Goal: Task Accomplishment & Management: Use online tool/utility

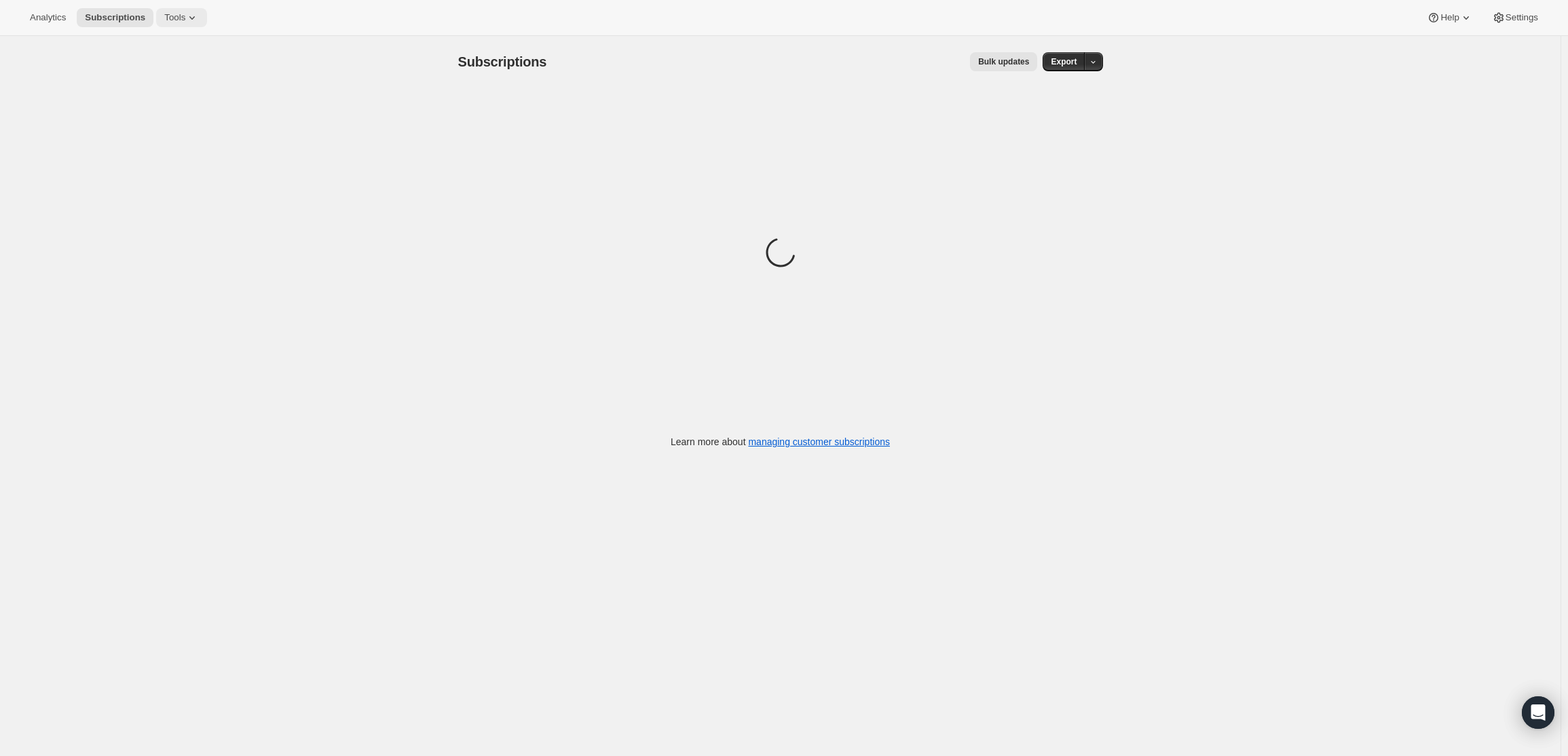
click at [187, 20] on icon at bounding box center [192, 18] width 14 height 14
click at [157, 98] on span "Bundles" at bounding box center [185, 93] width 120 height 14
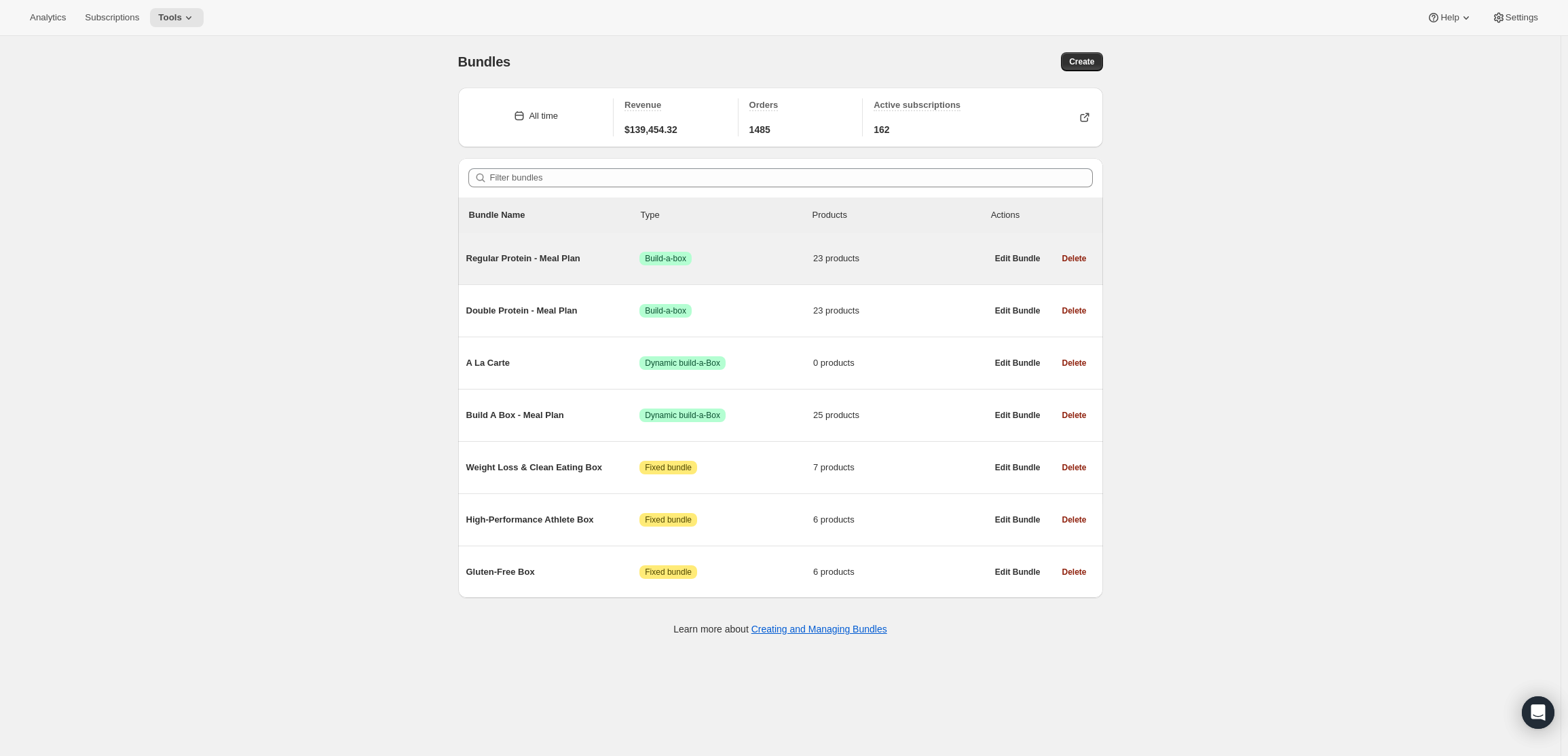
click at [572, 266] on div "Regular Protein - Meal Plan Success Build-a-box 23 products" at bounding box center [726, 259] width 521 height 35
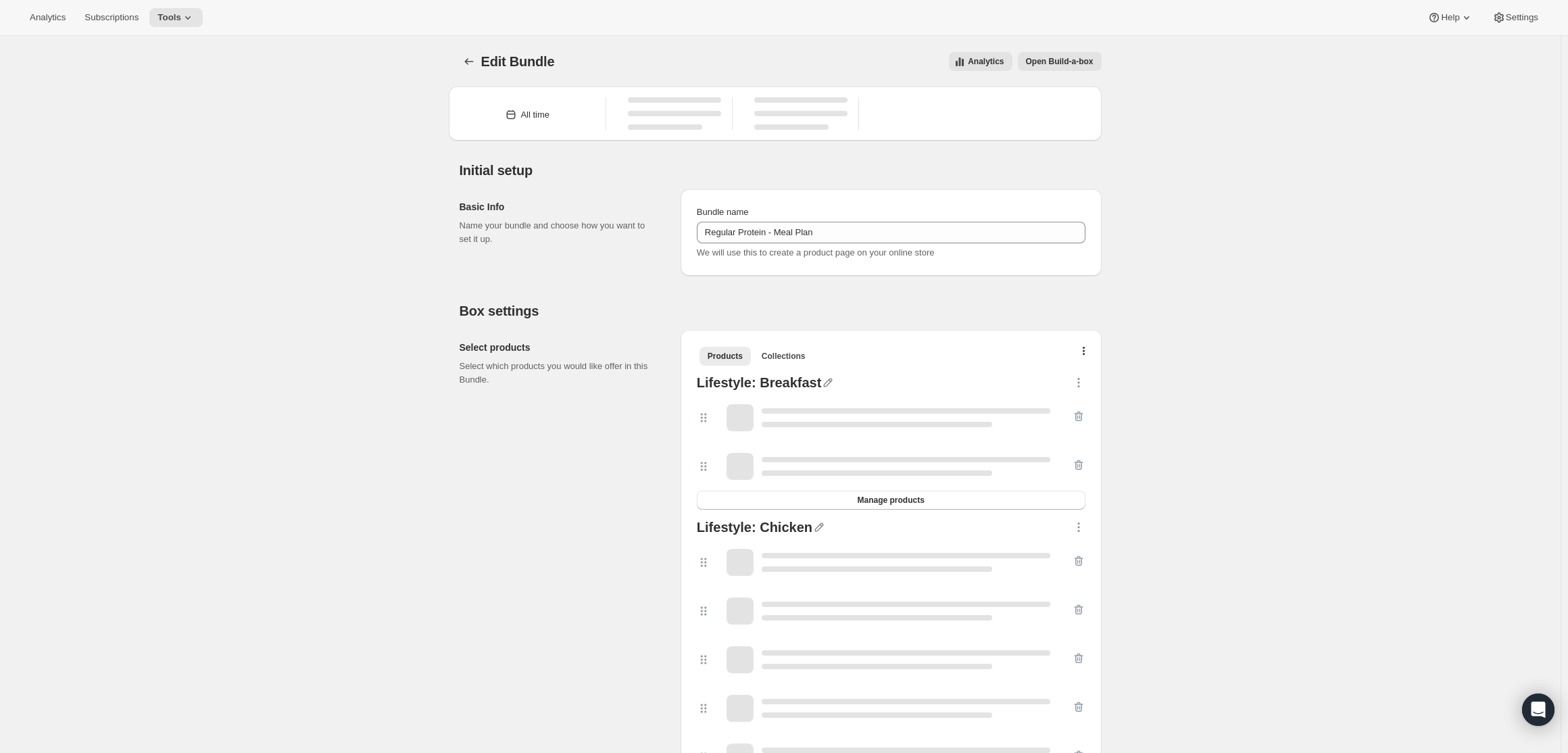
type input "Regular Protein - Meal Plan"
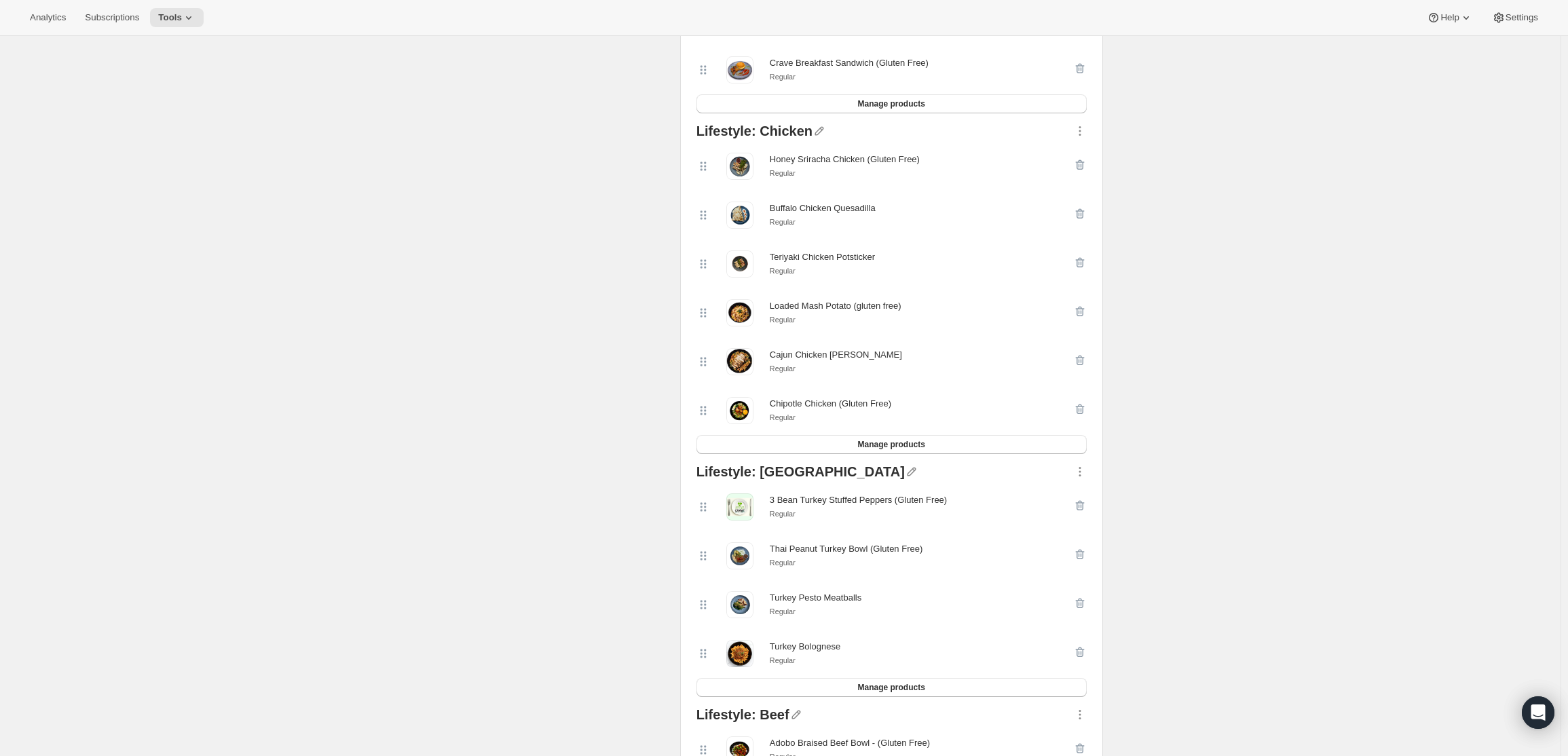
scroll to position [407, 0]
click at [1087, 604] on icon "button" at bounding box center [1080, 600] width 14 height 14
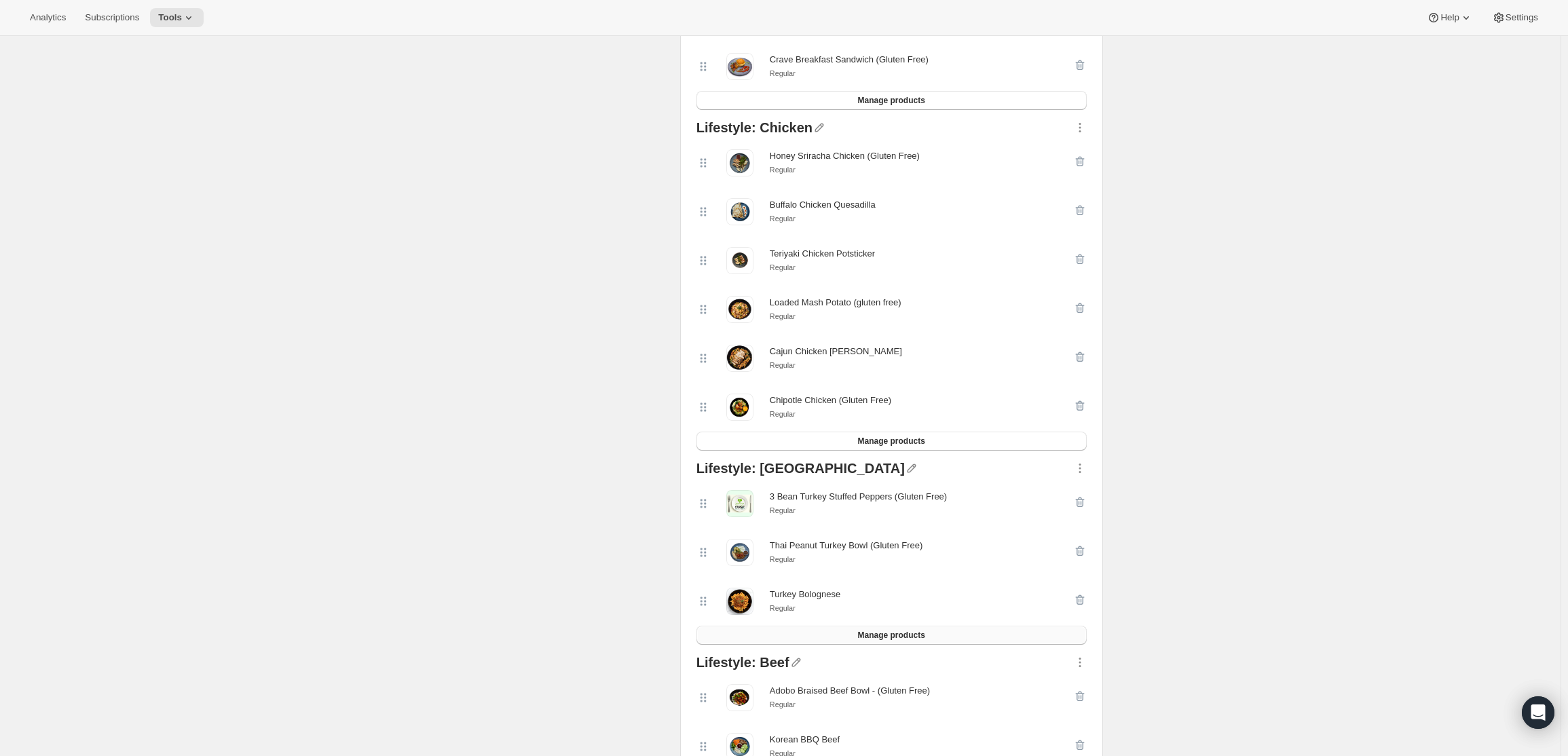
click at [864, 637] on span "Manage products" at bounding box center [891, 635] width 67 height 11
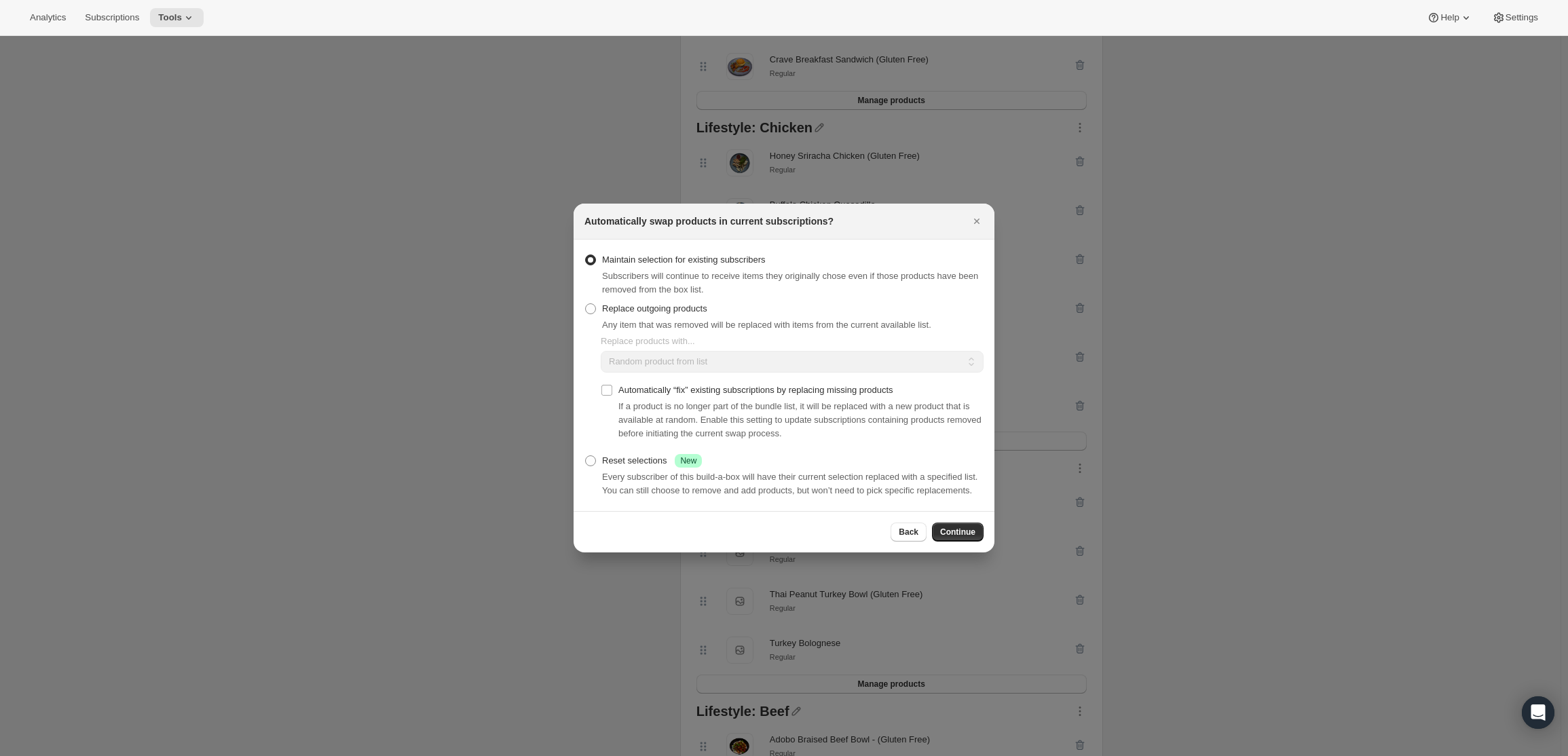
scroll to position [0, 0]
click at [643, 316] on label "Replace outgoing products" at bounding box center [646, 309] width 123 height 19
click at [586, 304] on input "Replace outgoing products" at bounding box center [585, 303] width 1 height 1
radio input "true"
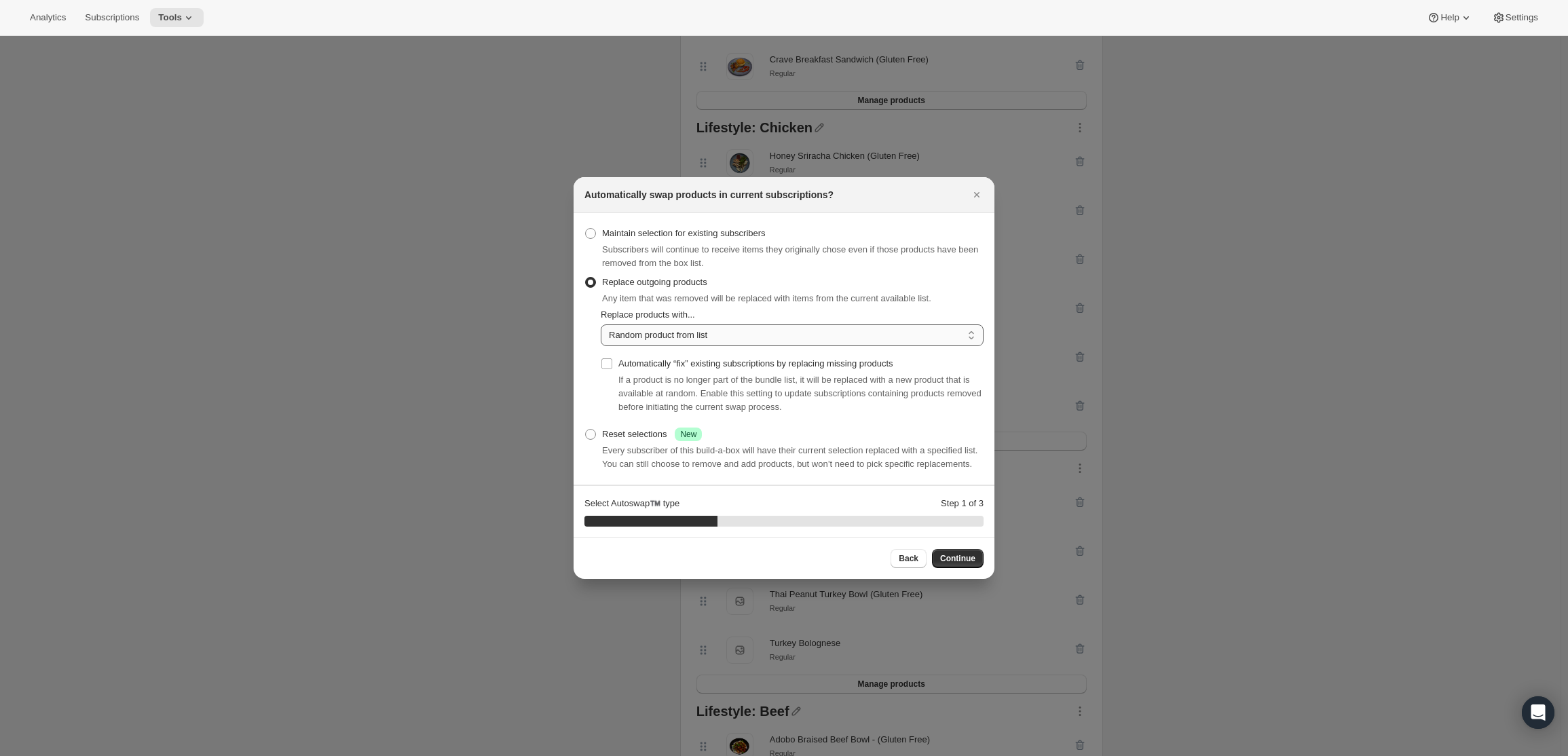
click at [699, 338] on select "Random product from list Matching product type Select specific replacements" at bounding box center [793, 335] width 383 height 22
select select "selection"
click at [601, 324] on select "Random product from list Matching product type Select specific replacements" at bounding box center [793, 335] width 383 height 22
click at [951, 553] on button "Continue" at bounding box center [958, 558] width 52 height 19
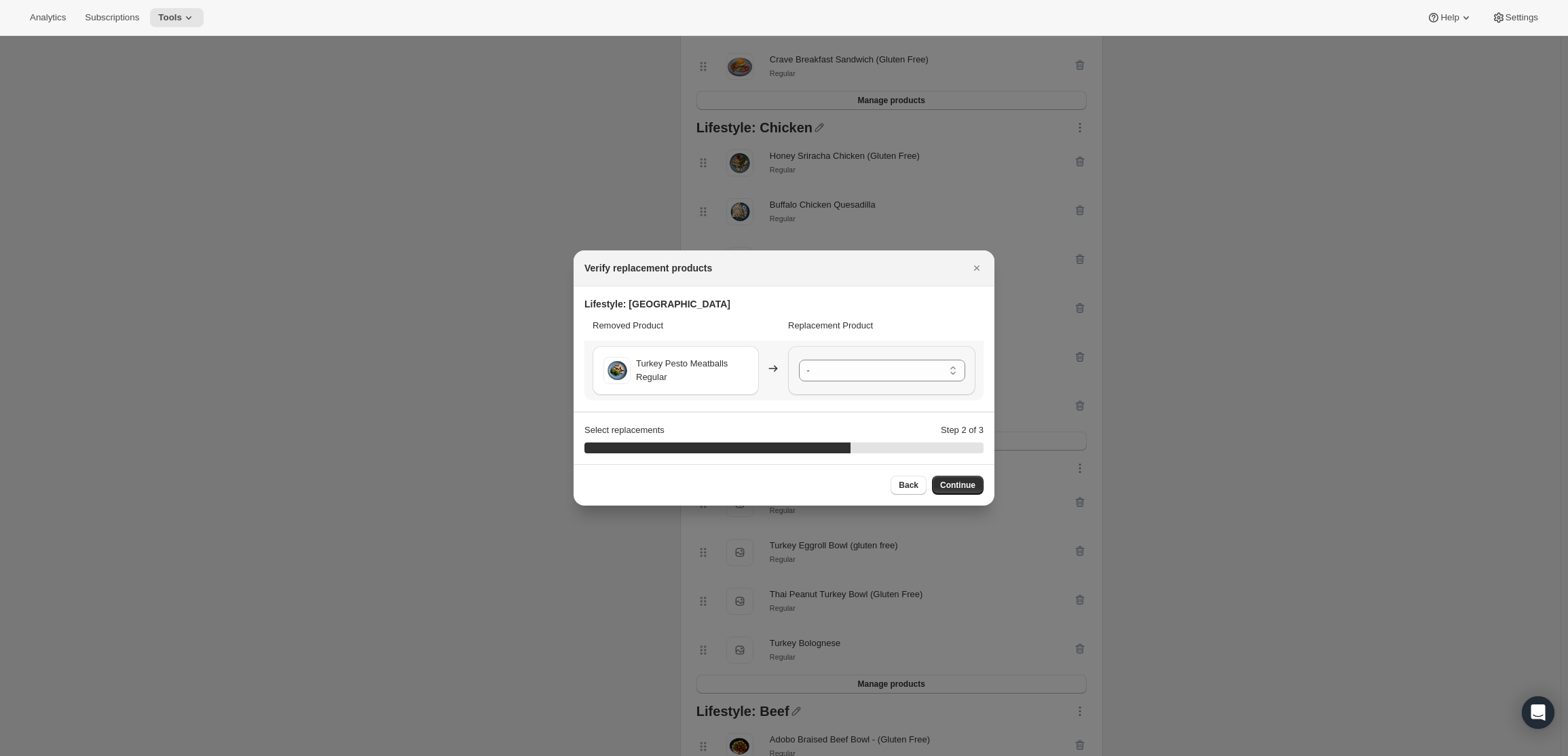
click at [888, 382] on div "- 3 Bean Turkey Stuffed Peppers (Gluten Free) - Regular Turkey Eggroll Bowl (gl…" at bounding box center [882, 371] width 187 height 49
click at [885, 380] on div "- 3 Bean Turkey Stuffed Peppers (Gluten Free) - Regular Turkey Eggroll Bowl (gl…" at bounding box center [882, 371] width 187 height 49
click at [883, 376] on select "- 3 Bean Turkey Stuffed Peppers (Gluten Free) - Regular Turkey Eggroll Bowl (gl…" at bounding box center [882, 371] width 166 height 22
click at [953, 488] on span "Continue" at bounding box center [958, 485] width 35 height 11
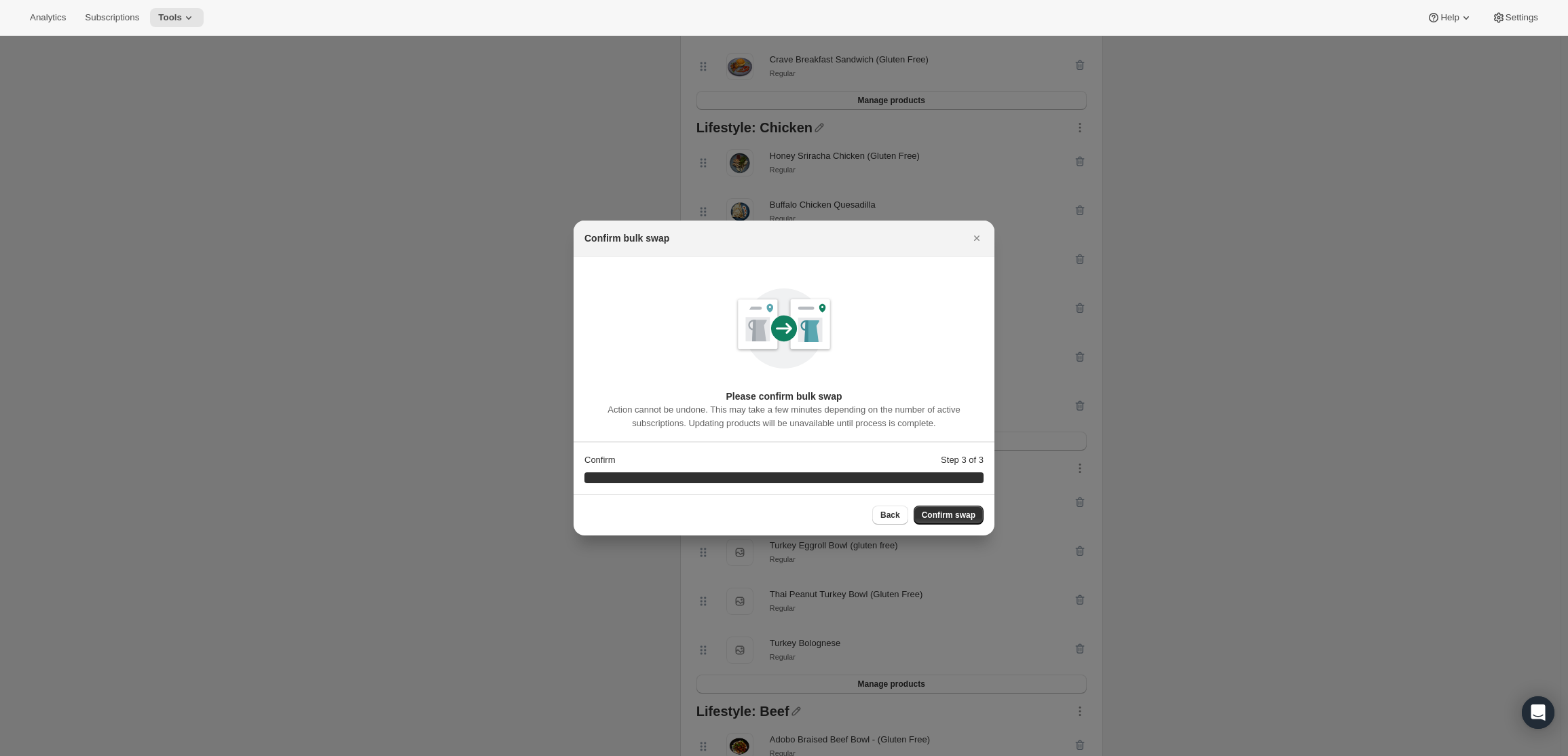
click at [954, 525] on div "Back Confirm swap" at bounding box center [784, 514] width 421 height 42
click at [955, 520] on button "Confirm swap" at bounding box center [949, 515] width 70 height 19
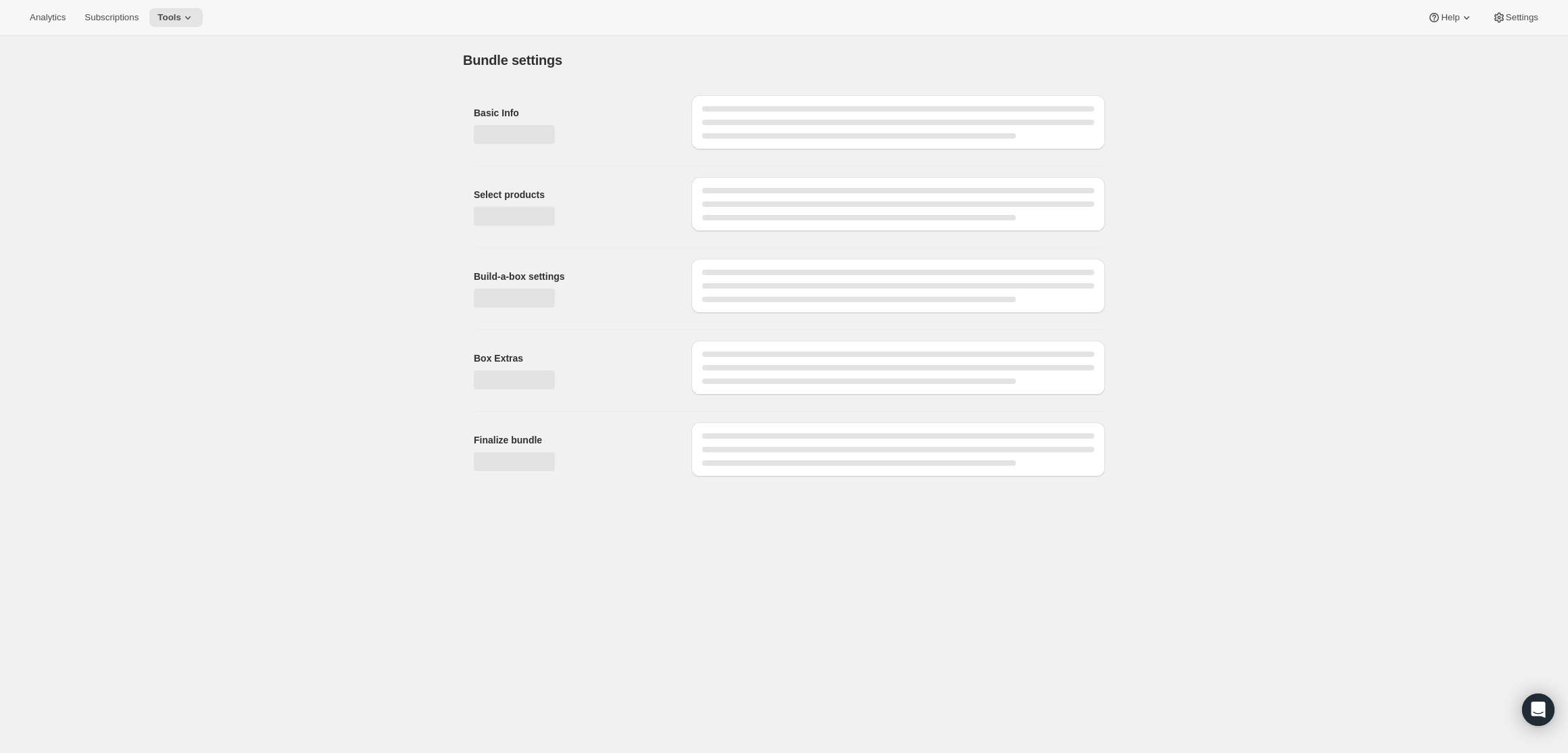
drag, startPoint x: 223, startPoint y: 250, endPoint x: 314, endPoint y: 285, distance: 97.5
click at [235, 258] on div "Bundle settings Basic Info Select products Build-a-box settings Box Extras Fina…" at bounding box center [784, 261] width 1568 height 451
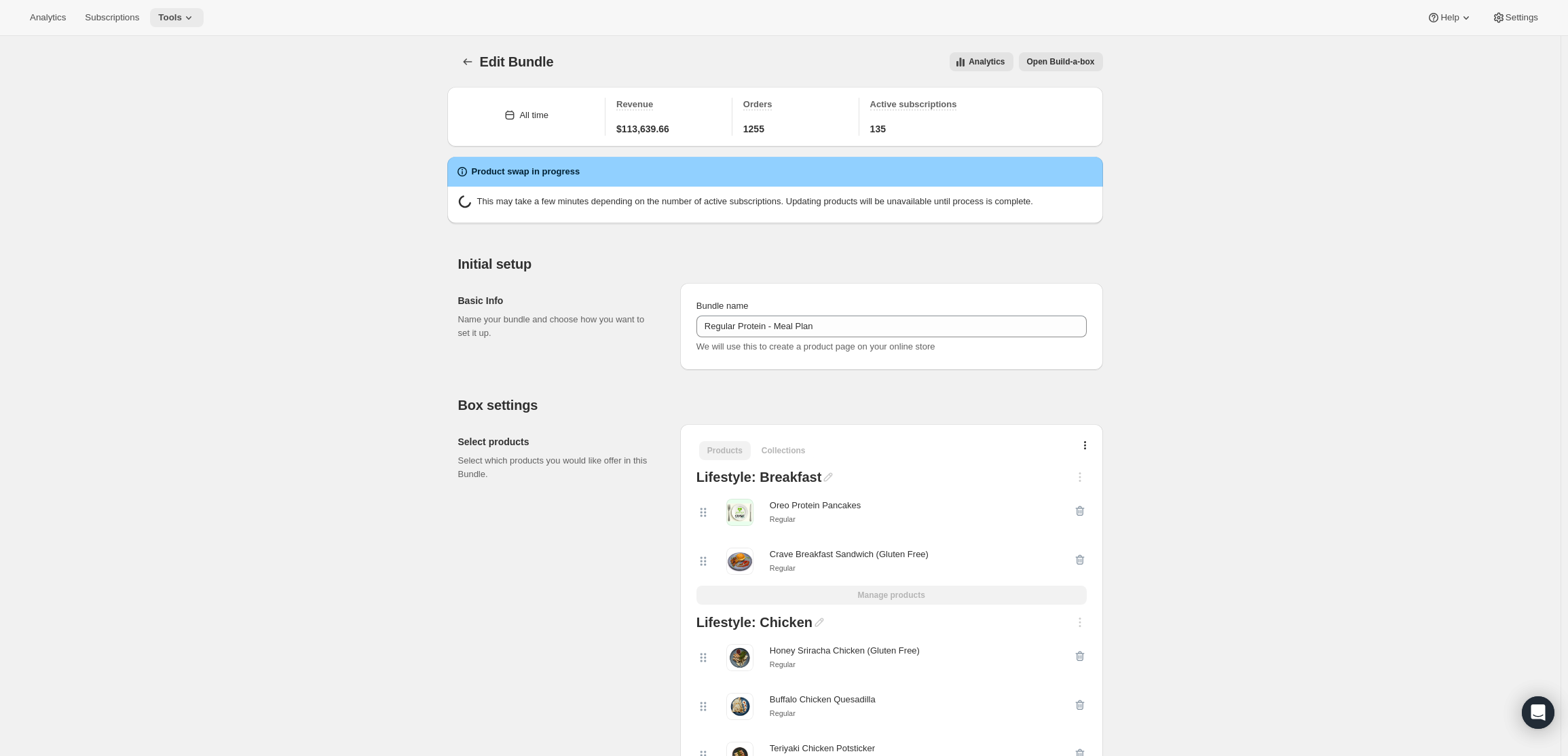
click at [170, 19] on span "Tools" at bounding box center [170, 18] width 24 height 11
click at [150, 89] on span "Bundles" at bounding box center [139, 92] width 32 height 10
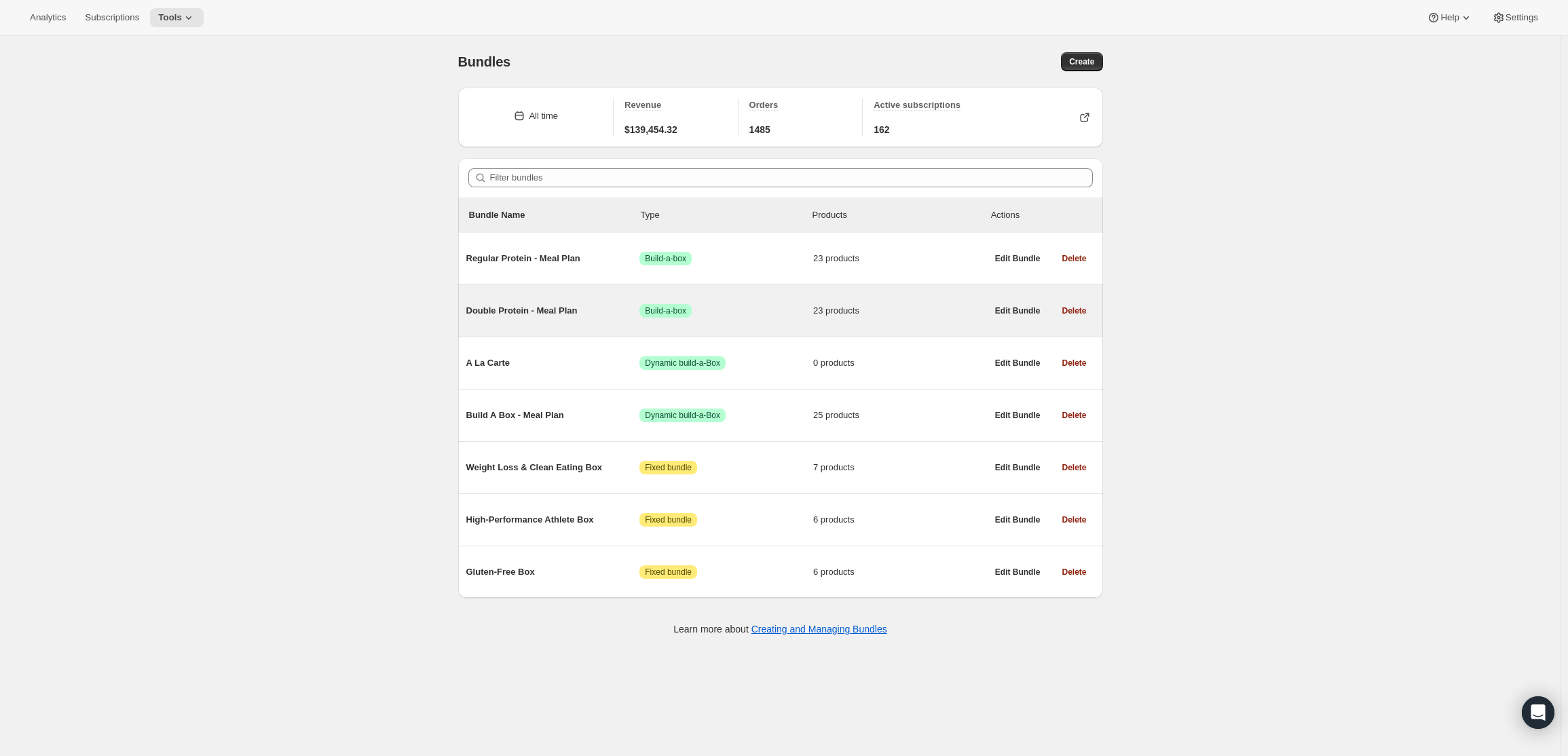
click at [555, 320] on div "Double Protein - Meal Plan Success Build-a-box 23 products" at bounding box center [726, 311] width 521 height 35
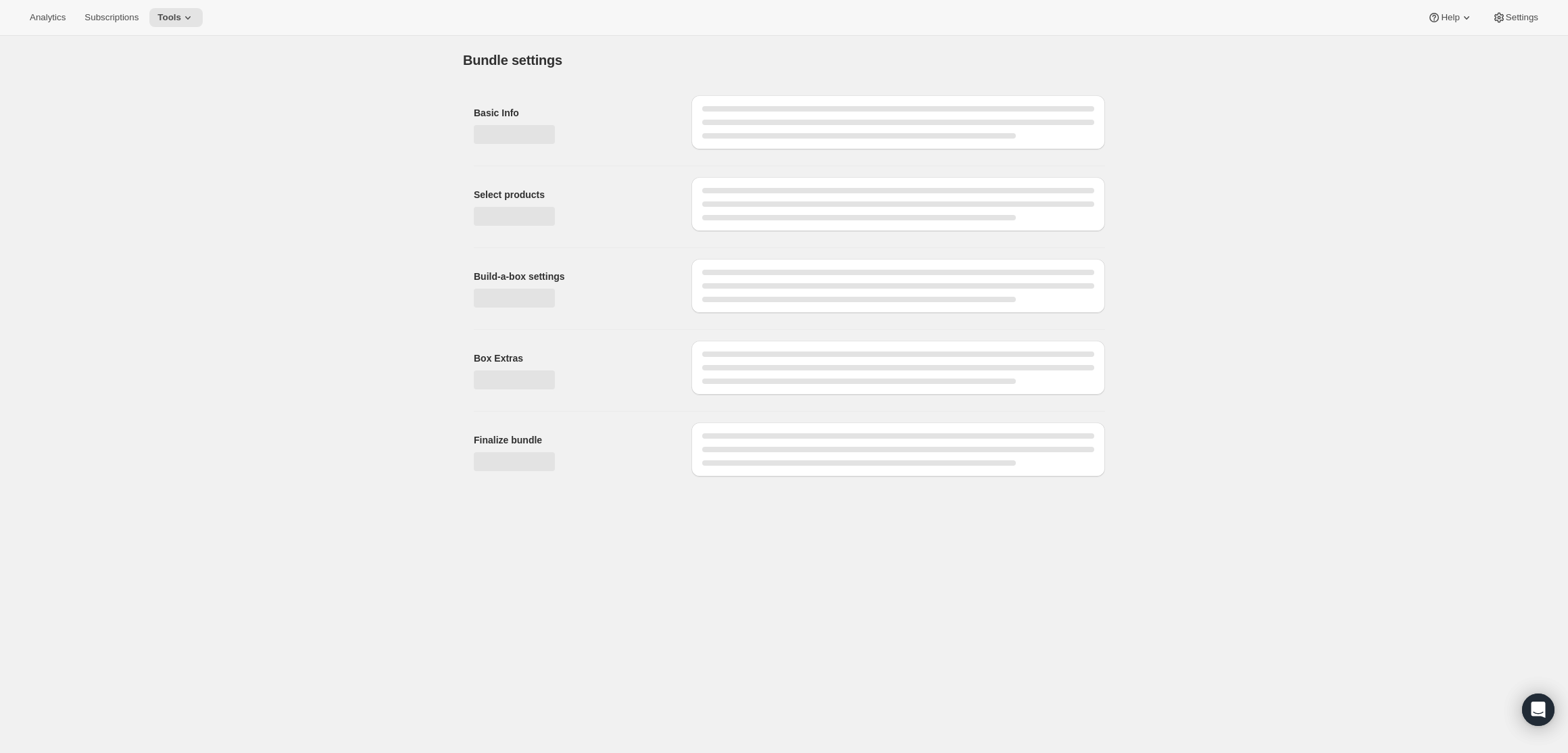
type input "Double Protein - Meal Plan"
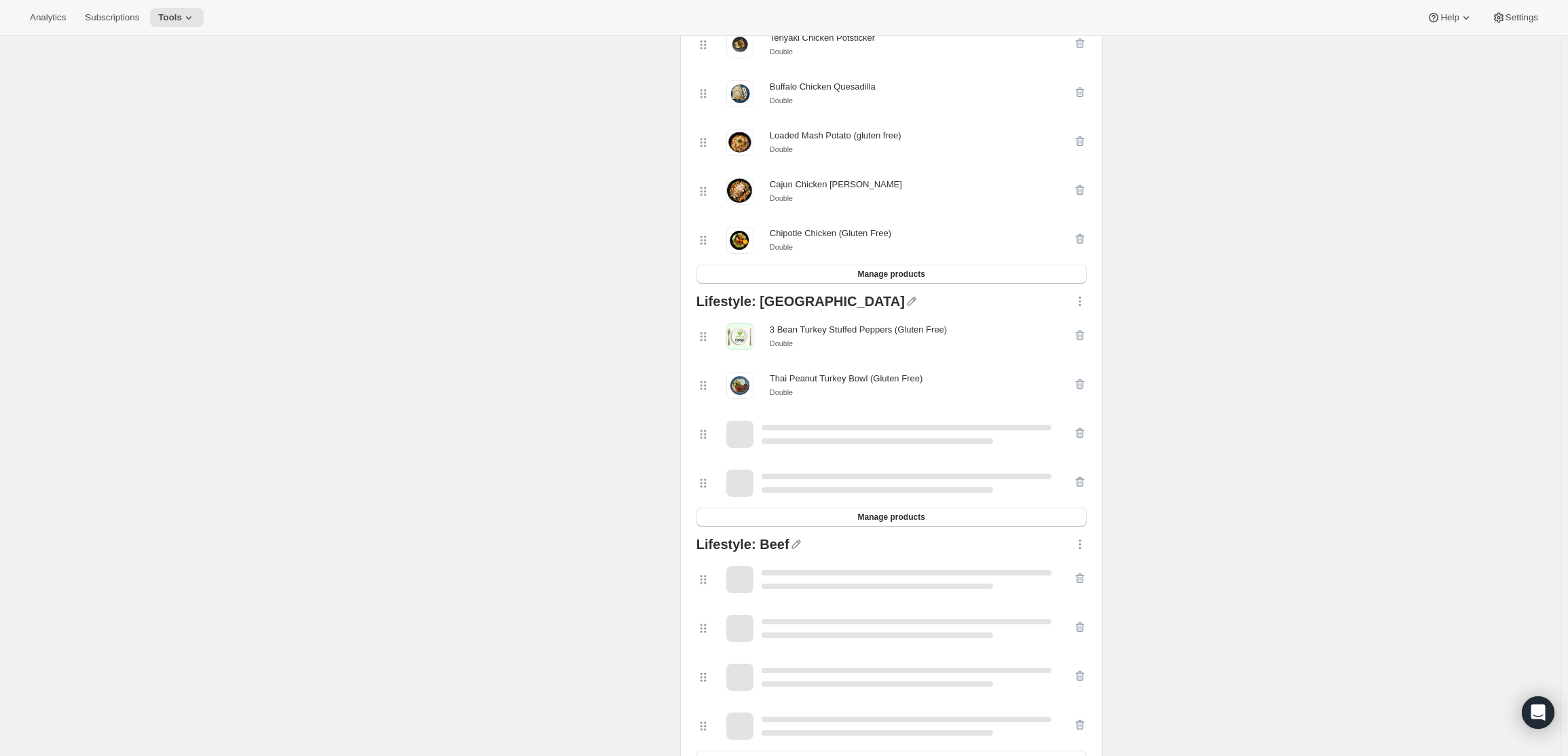
scroll to position [611, 0]
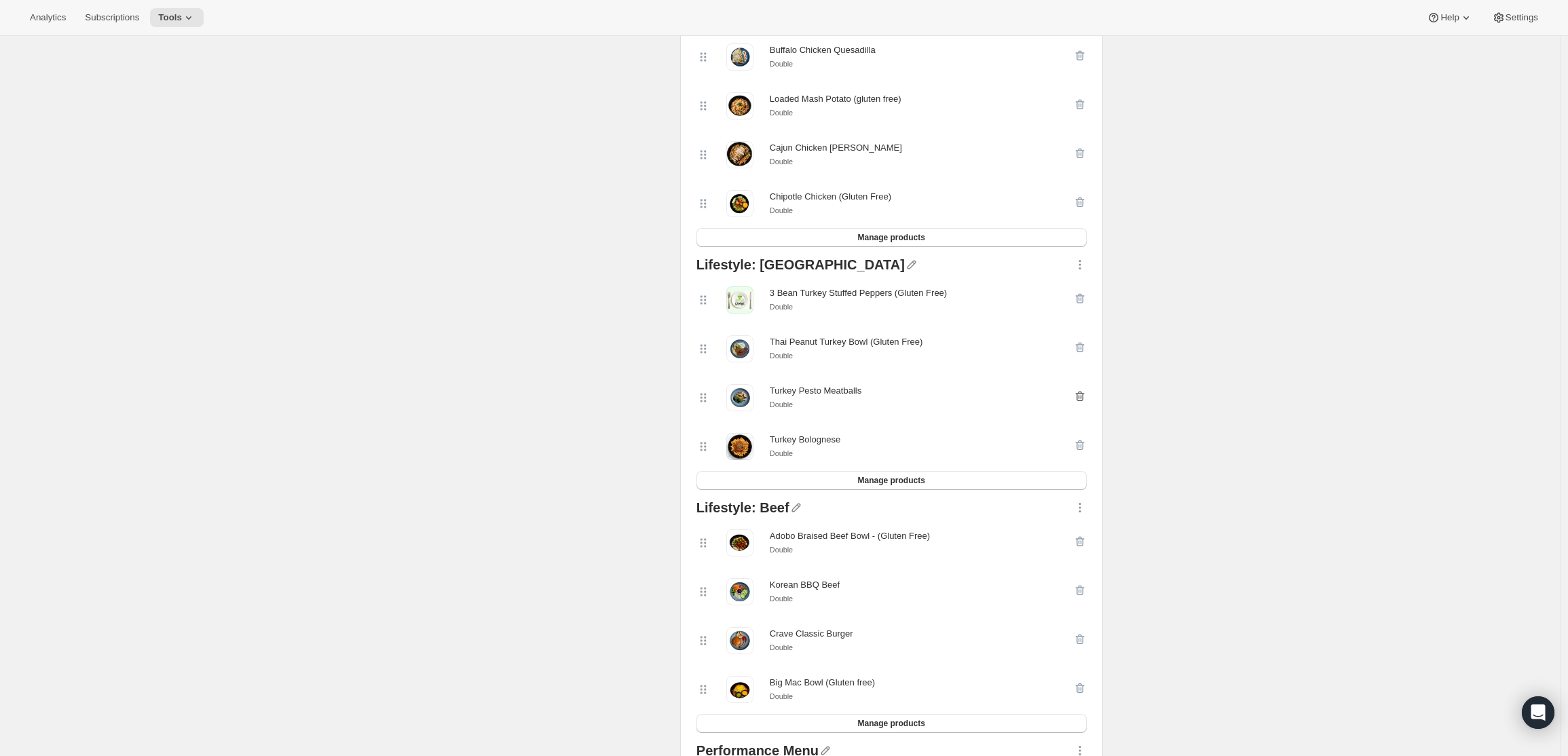
click at [1079, 400] on icon "button" at bounding box center [1080, 396] width 14 height 14
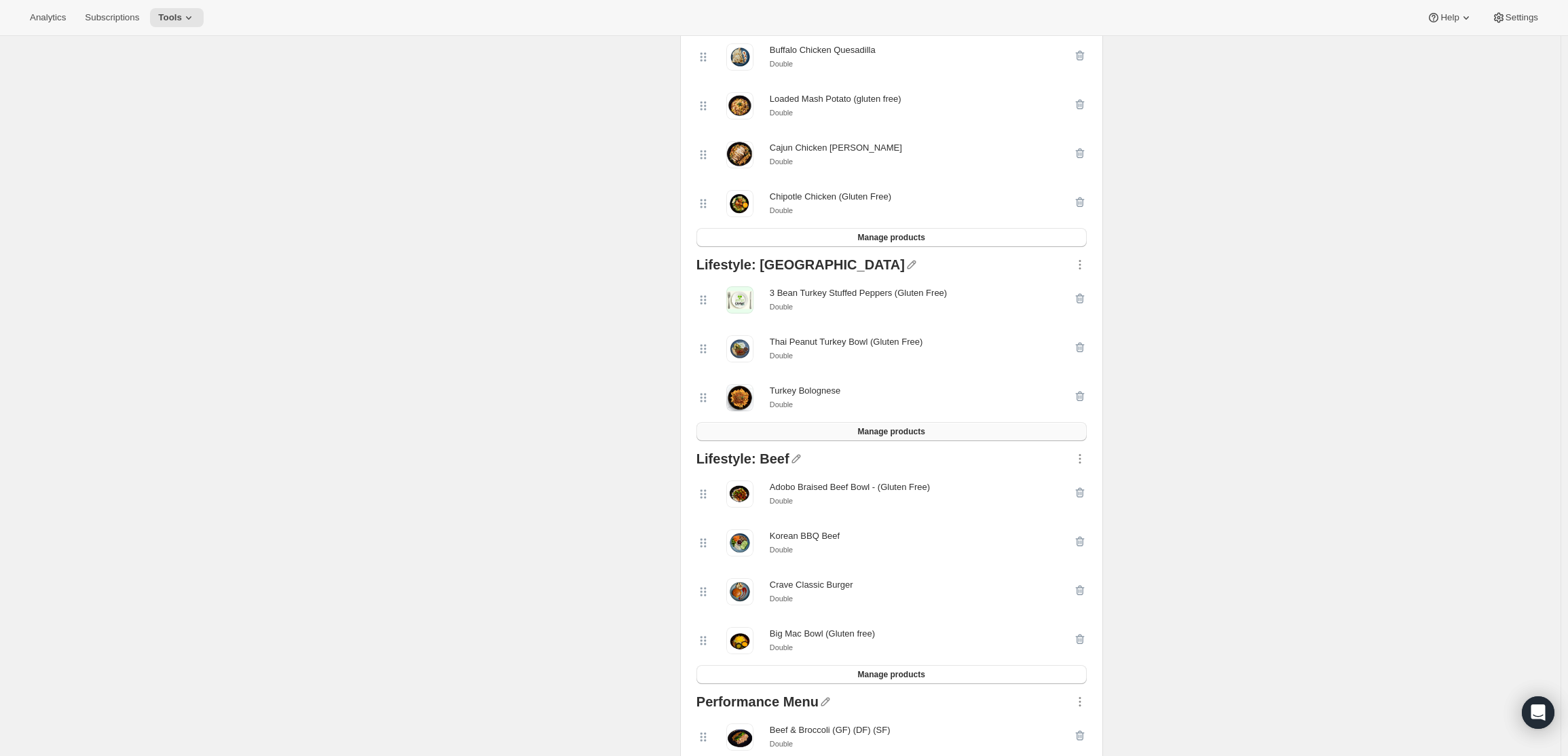
click at [966, 440] on button "Manage products" at bounding box center [891, 432] width 390 height 19
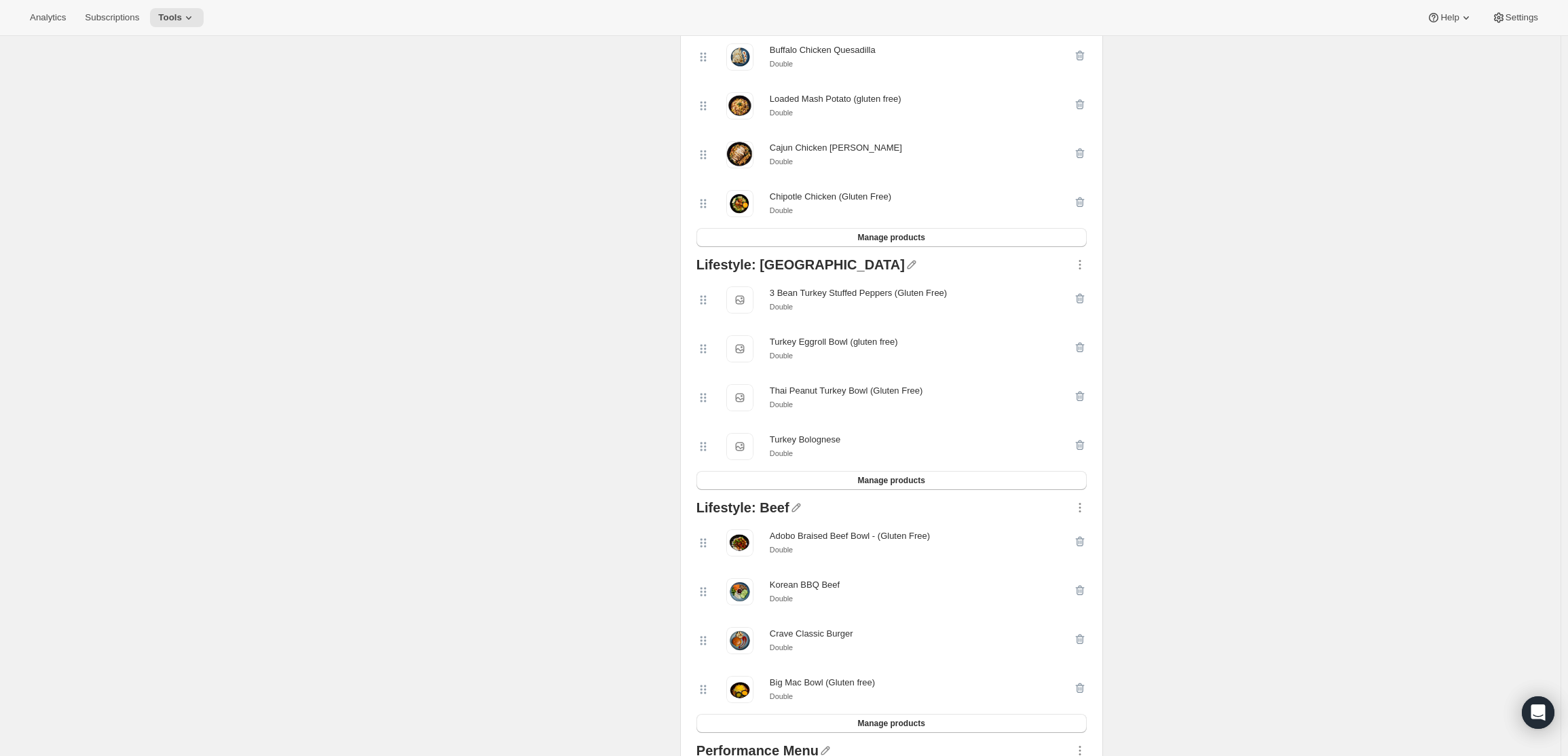
scroll to position [0, 0]
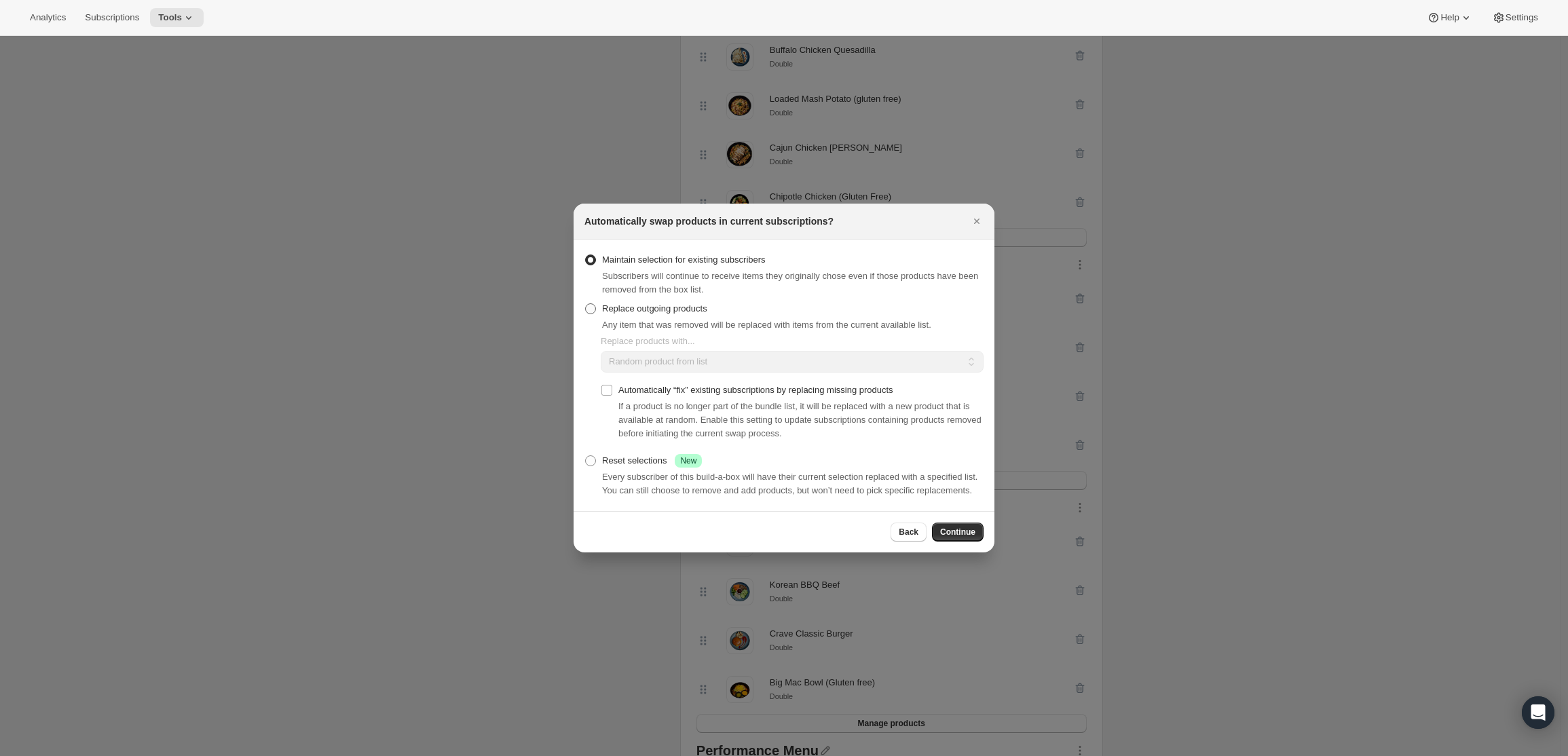
click at [621, 304] on span "Replace outgoing products" at bounding box center [655, 308] width 105 height 10
click at [586, 304] on input "Replace outgoing products" at bounding box center [585, 303] width 1 height 1
radio input "true"
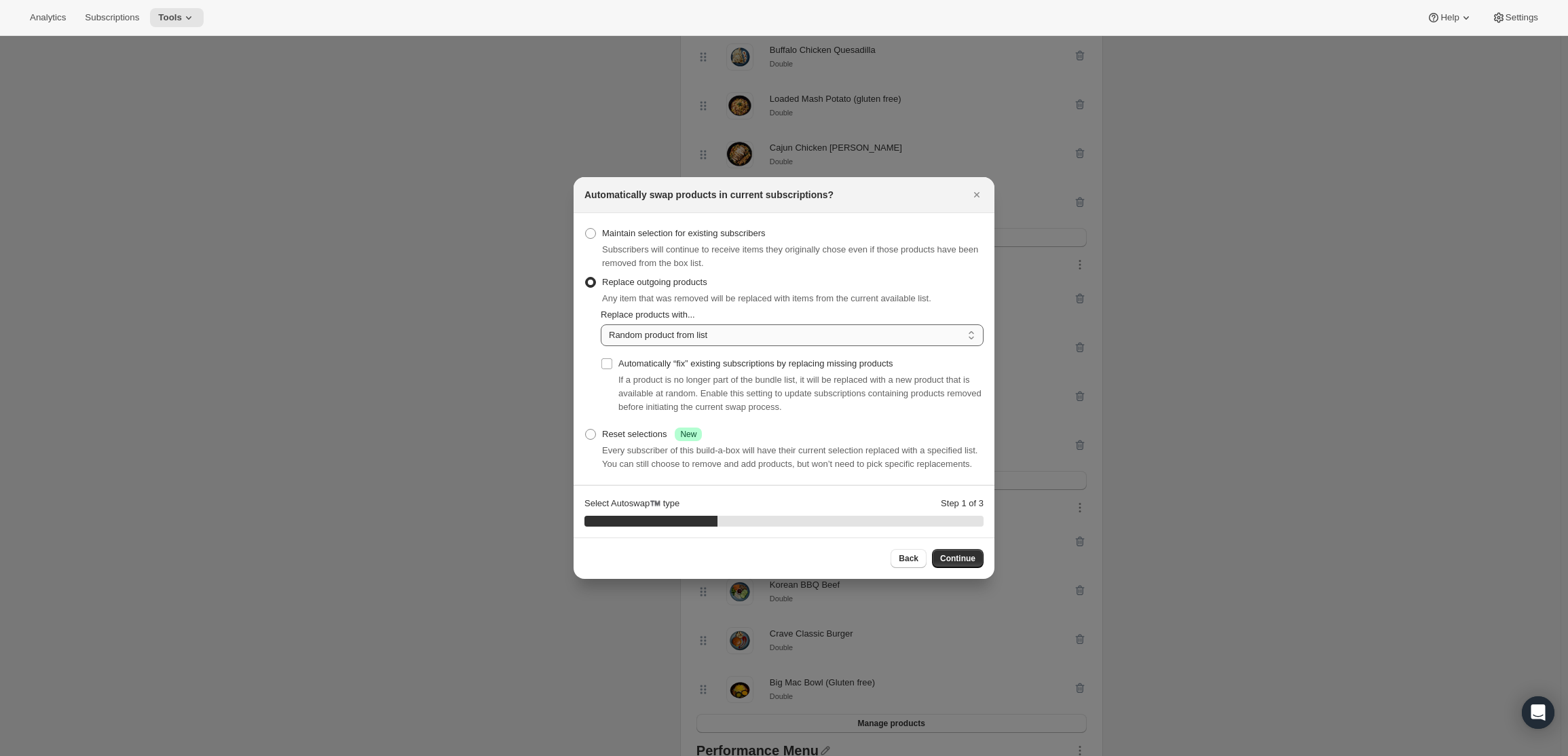
click at [698, 336] on select "Random product from list Matching product type Select specific replacements" at bounding box center [793, 335] width 383 height 22
click at [666, 401] on span "If a product is no longer part of the bundle list, it will be replaced with a n…" at bounding box center [800, 393] width 363 height 37
click at [683, 338] on select "Random product from list Matching product type Select specific replacements" at bounding box center [793, 335] width 383 height 22
select select "selection"
click at [601, 324] on select "Random product from list Matching product type Select specific replacements" at bounding box center [793, 335] width 383 height 22
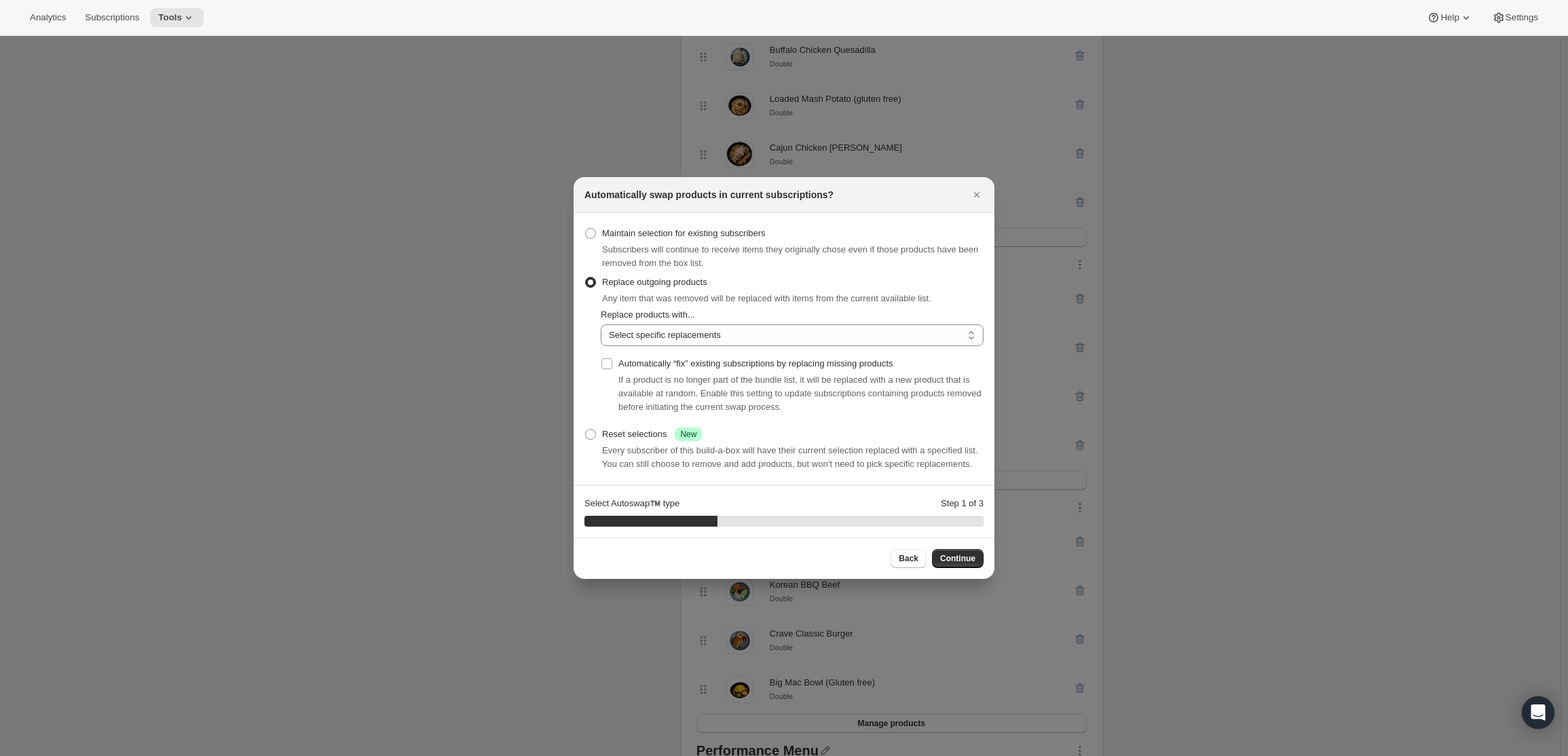
click at [957, 559] on span "Continue" at bounding box center [958, 558] width 35 height 11
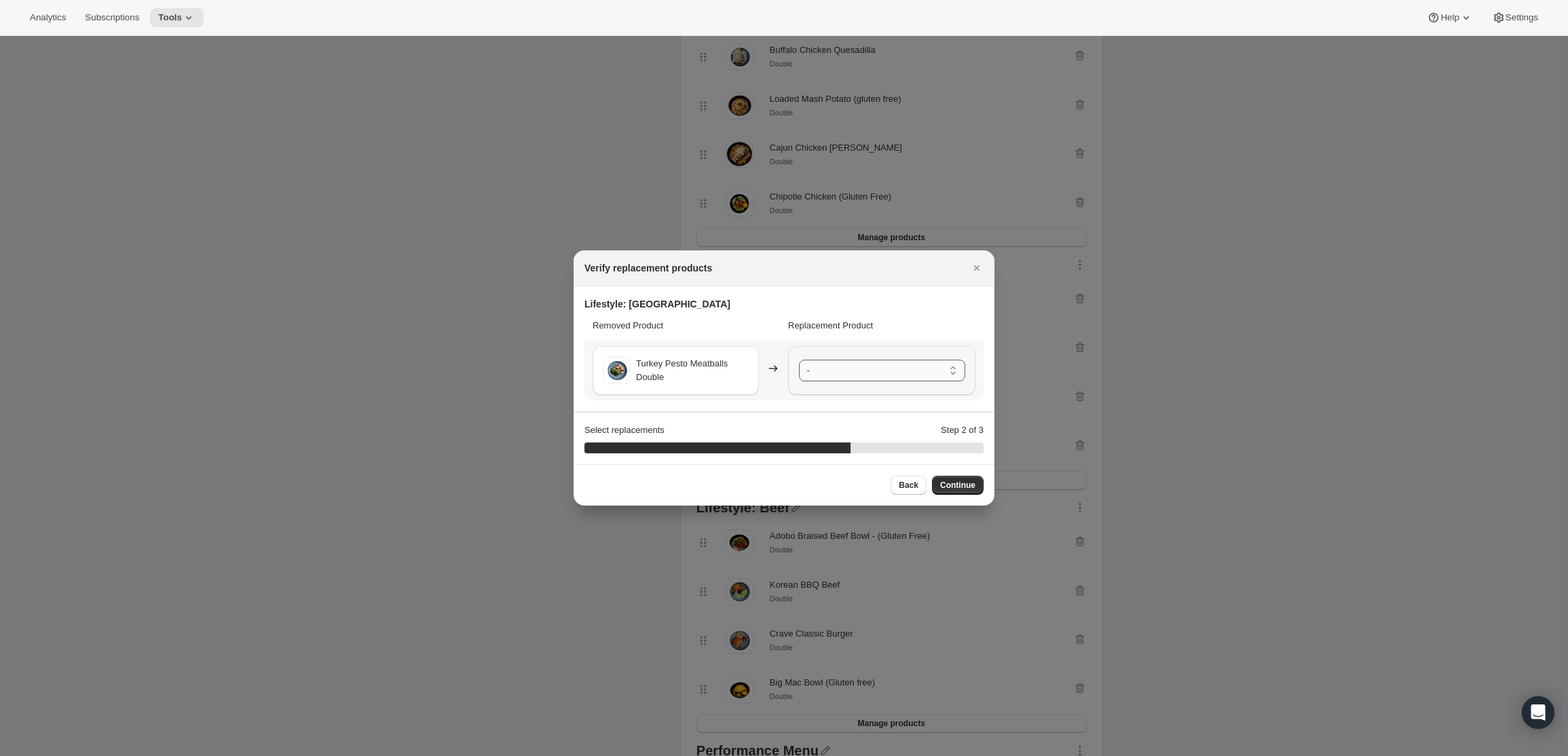
click at [859, 381] on select "- 3 Bean Turkey Stuffed Peppers (Gluten Free) - Double Turkey Eggroll Bowl (glu…" at bounding box center [882, 371] width 166 height 22
click at [962, 496] on div "Back Continue" at bounding box center [784, 484] width 421 height 42
click at [962, 493] on button "Continue" at bounding box center [958, 485] width 52 height 19
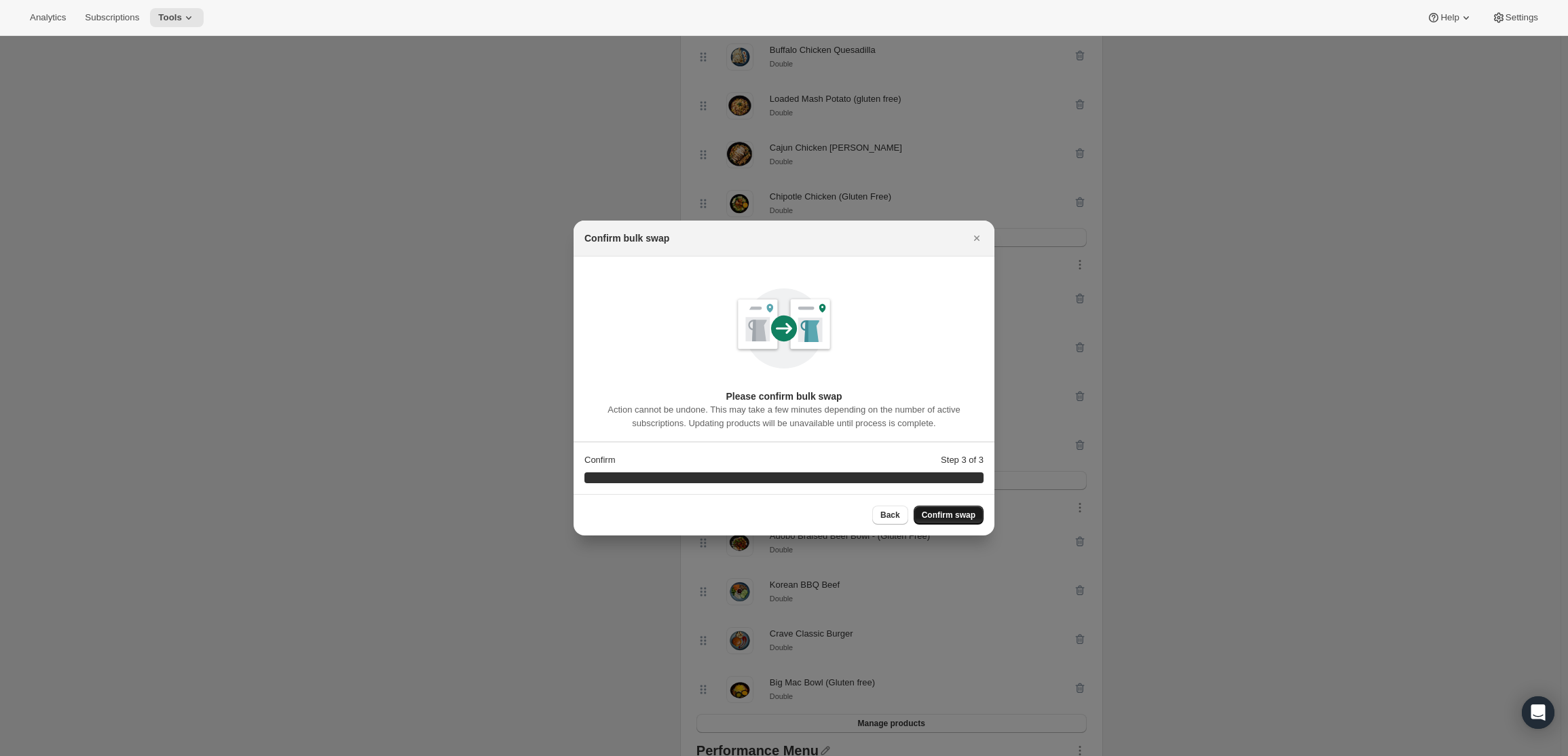
click at [962, 493] on section "Confirm Step 3 of 3 100 %" at bounding box center [784, 469] width 421 height 52
click at [942, 517] on span "Confirm swap" at bounding box center [949, 515] width 54 height 11
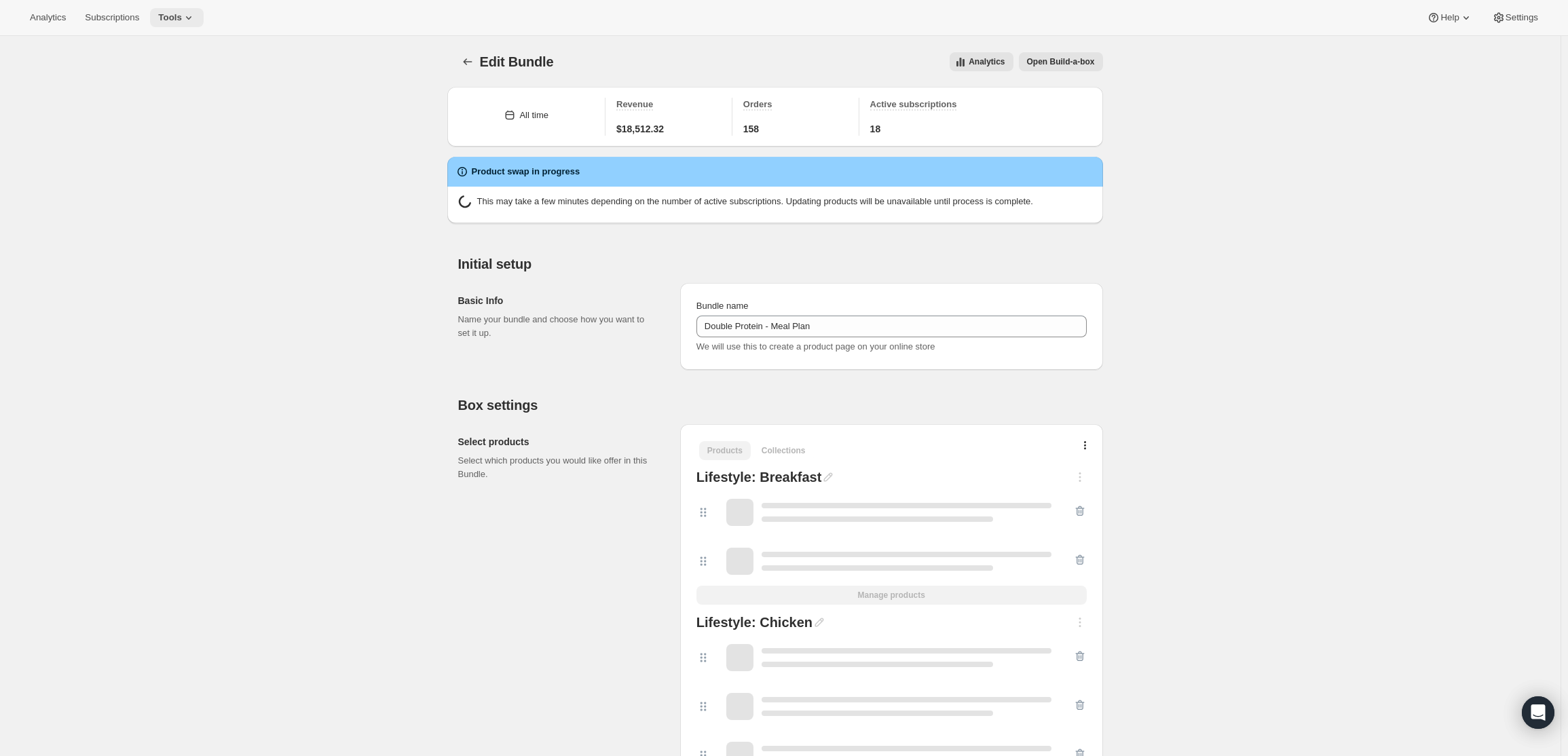
click at [185, 14] on icon at bounding box center [189, 18] width 14 height 14
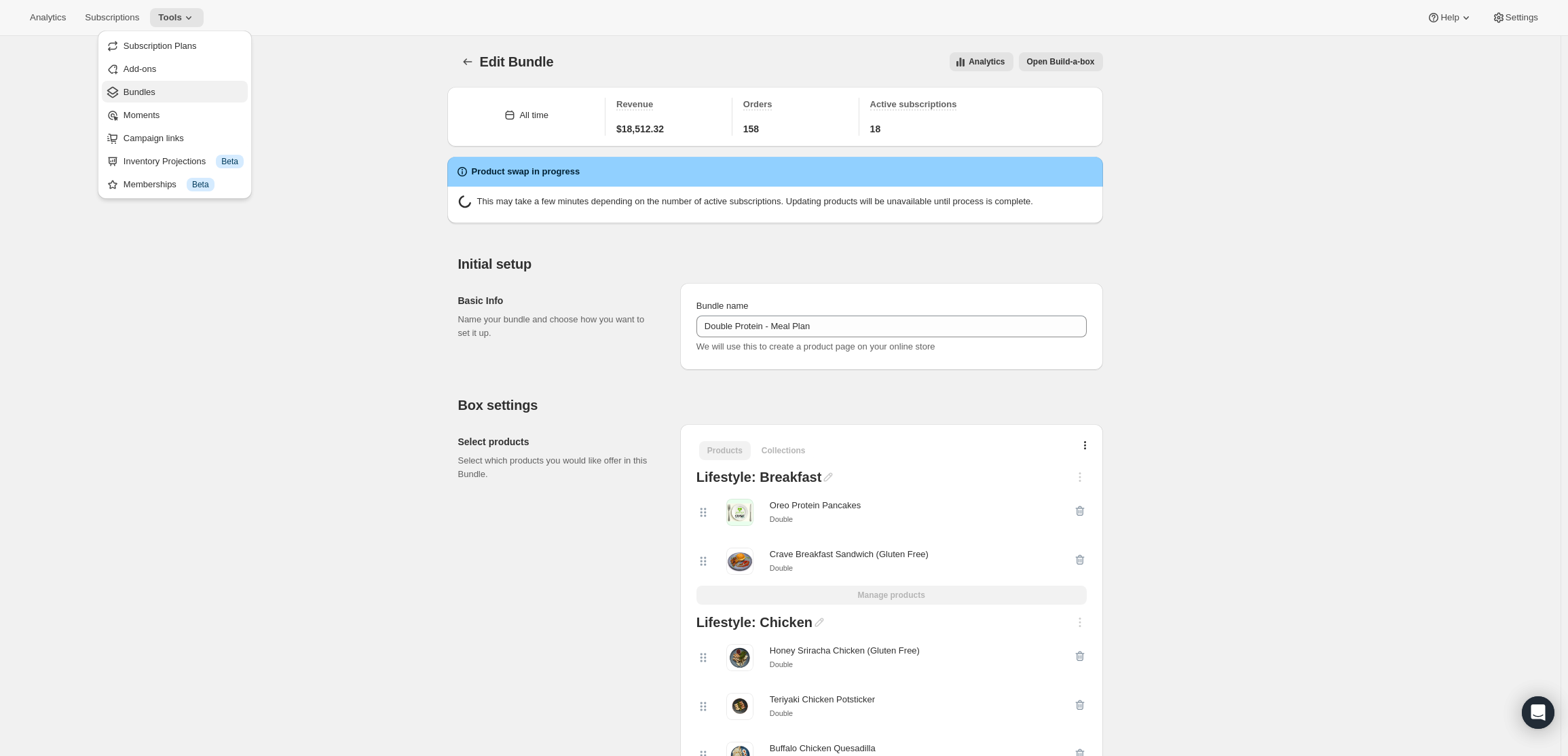
click at [160, 89] on span "Bundles" at bounding box center [183, 93] width 120 height 14
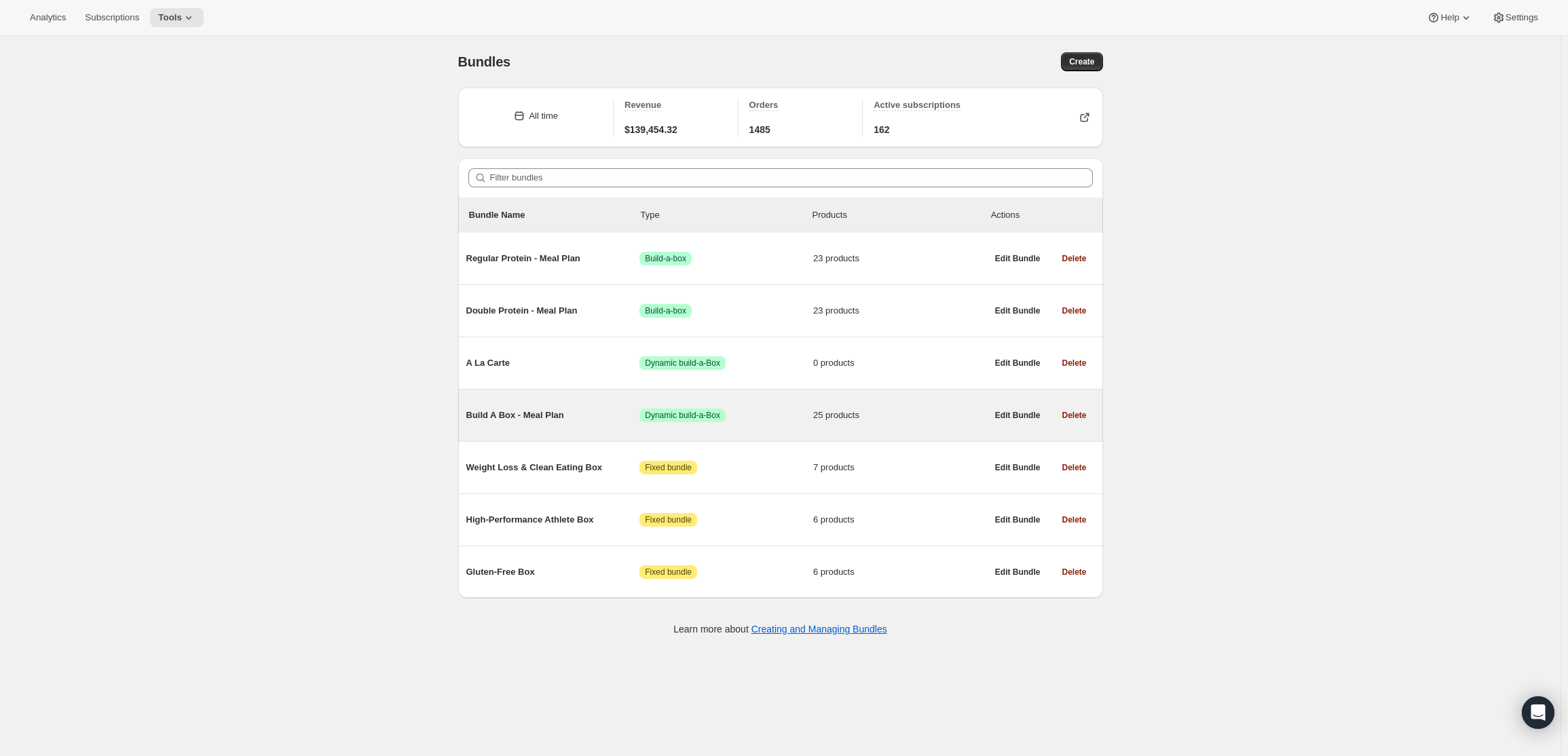
click at [525, 417] on span "Build A Box - Meal Plan" at bounding box center [553, 415] width 174 height 14
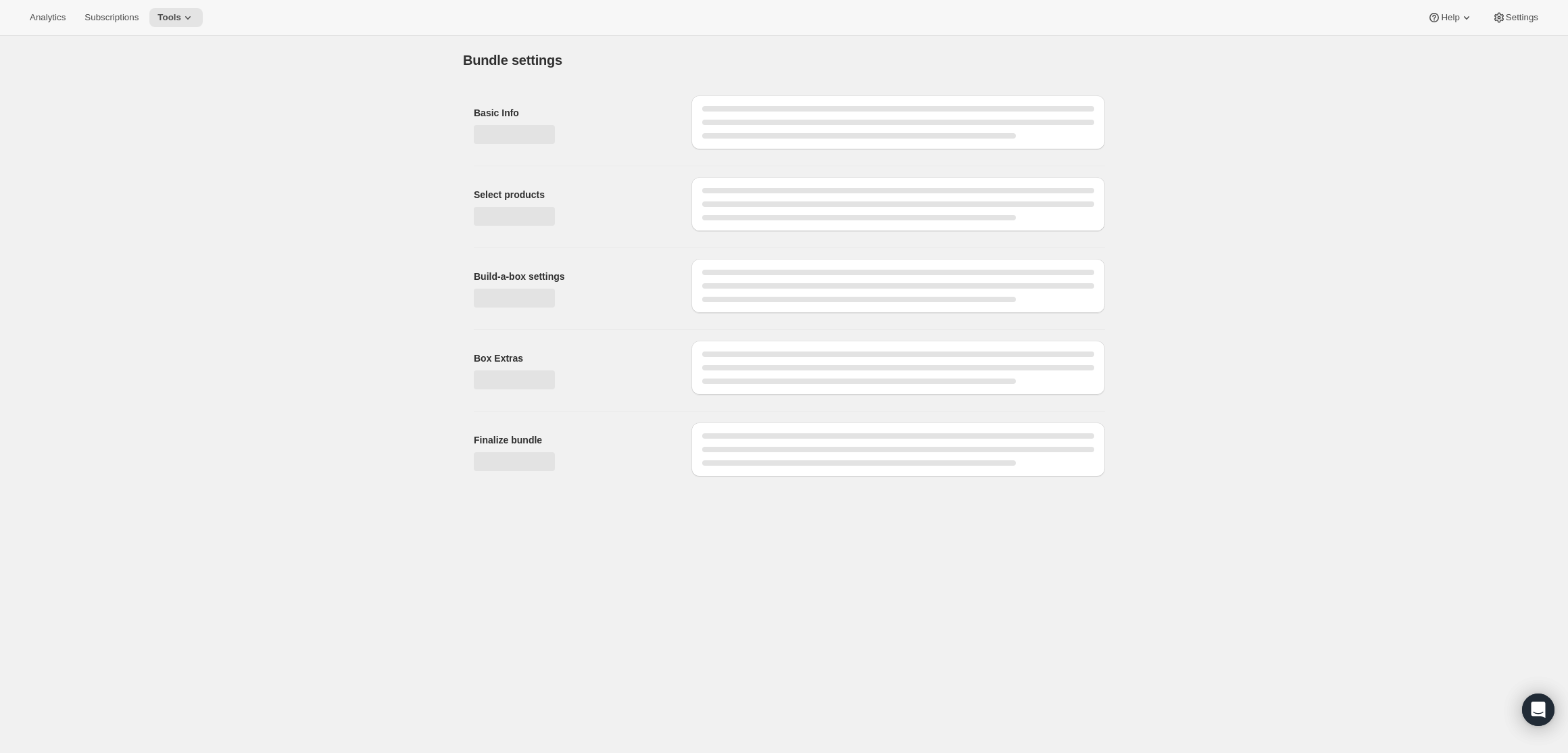
type input "Build A Box - Meal Plan"
radio input "true"
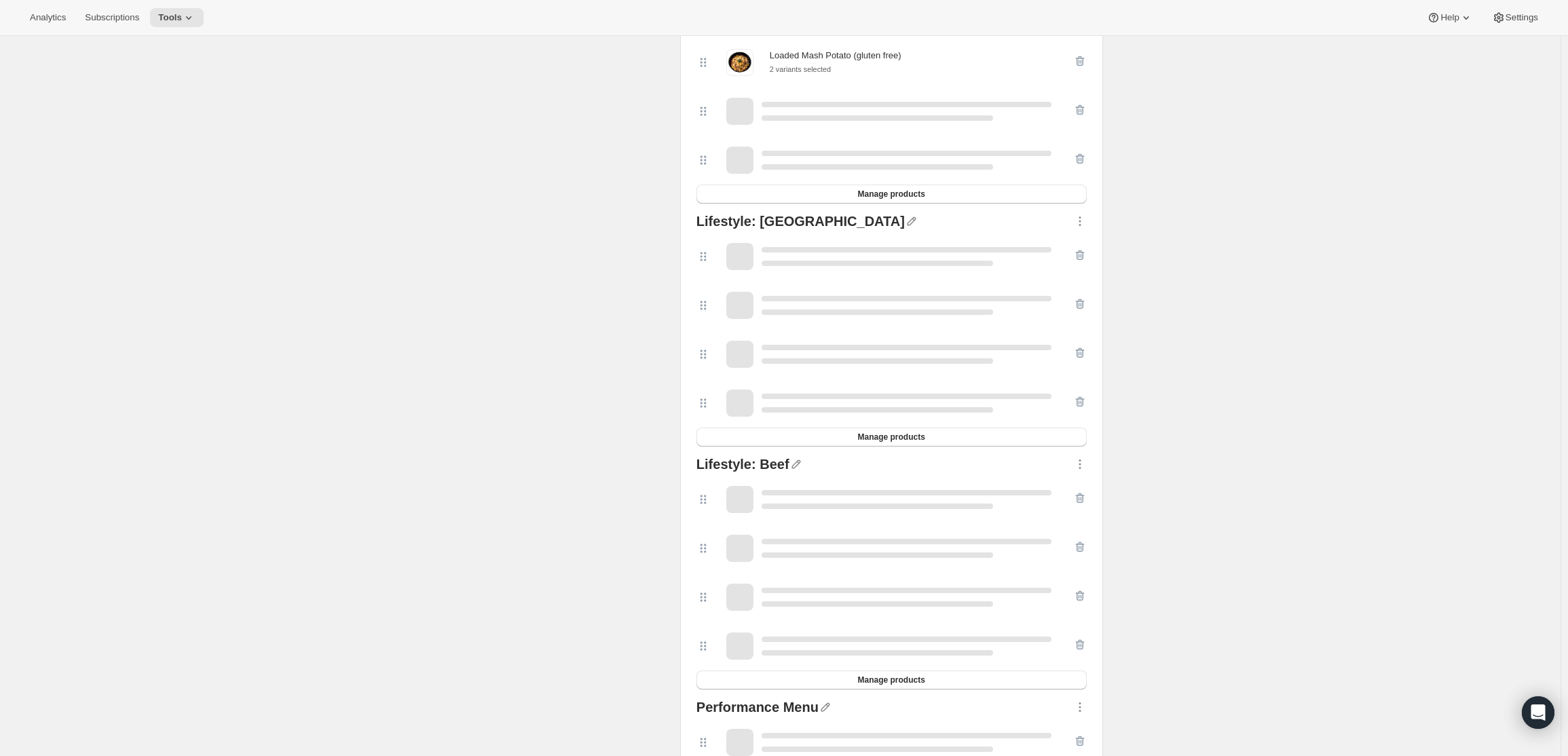
scroll to position [678, 0]
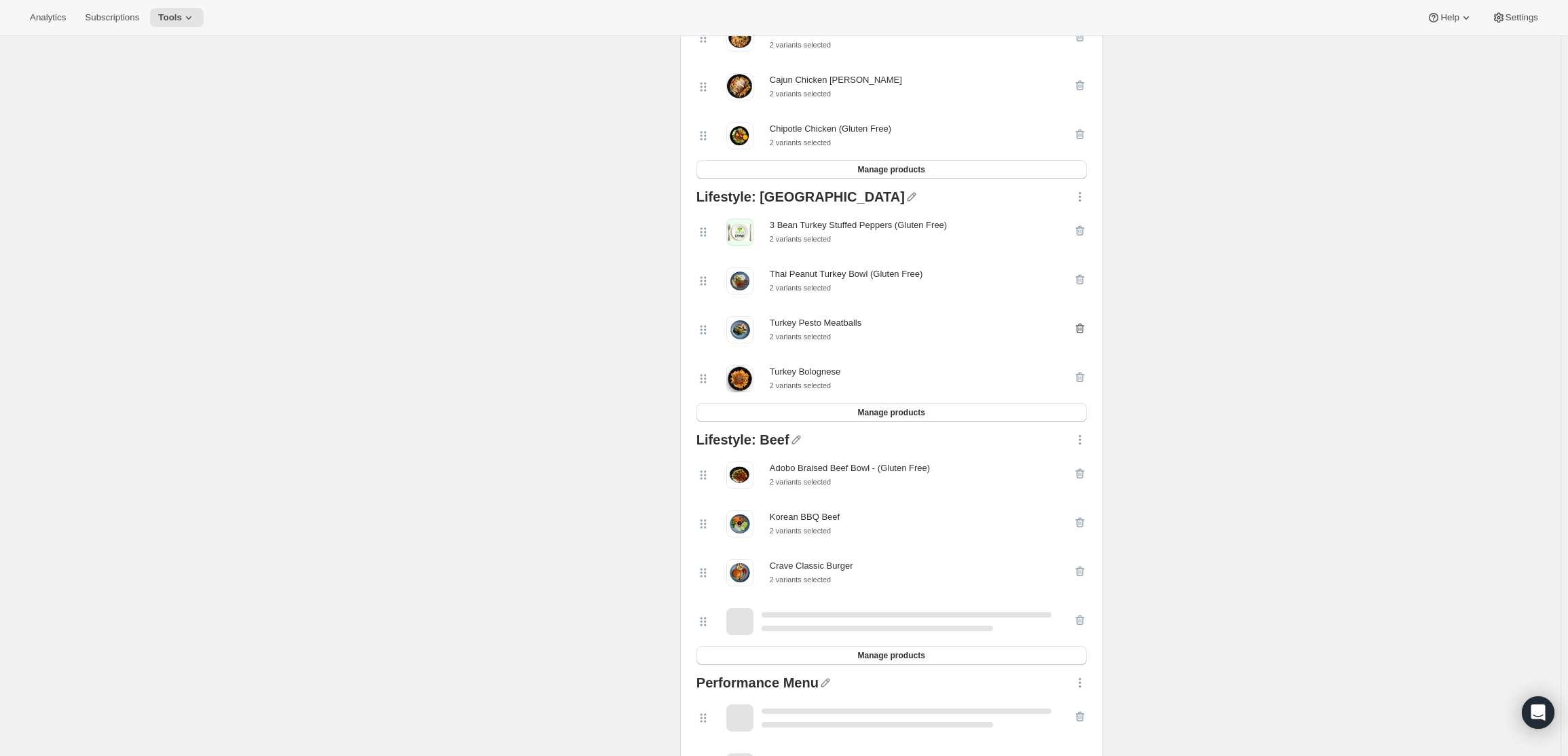
click at [1087, 335] on icon "button" at bounding box center [1080, 328] width 14 height 14
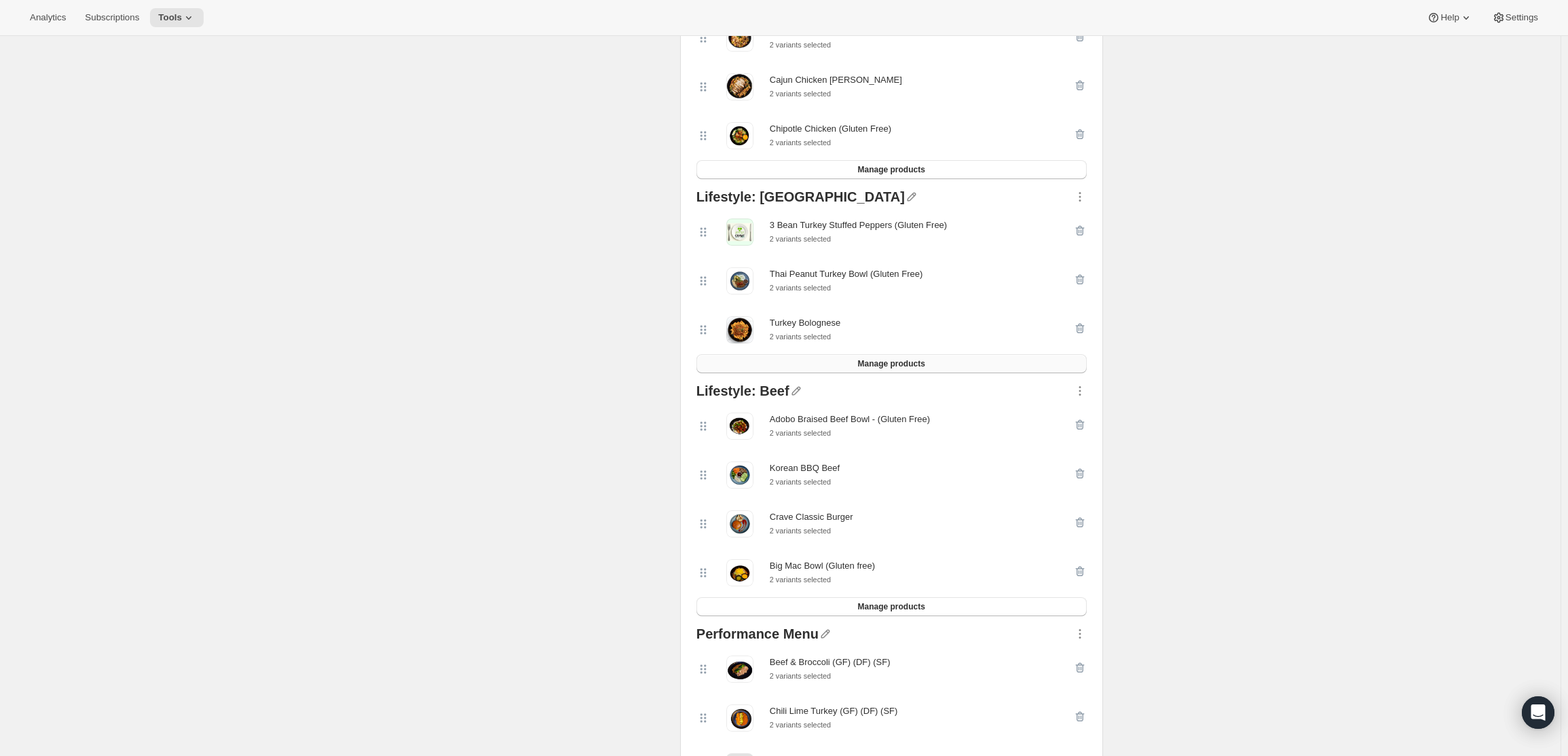
click at [981, 373] on button "Manage products" at bounding box center [891, 364] width 390 height 19
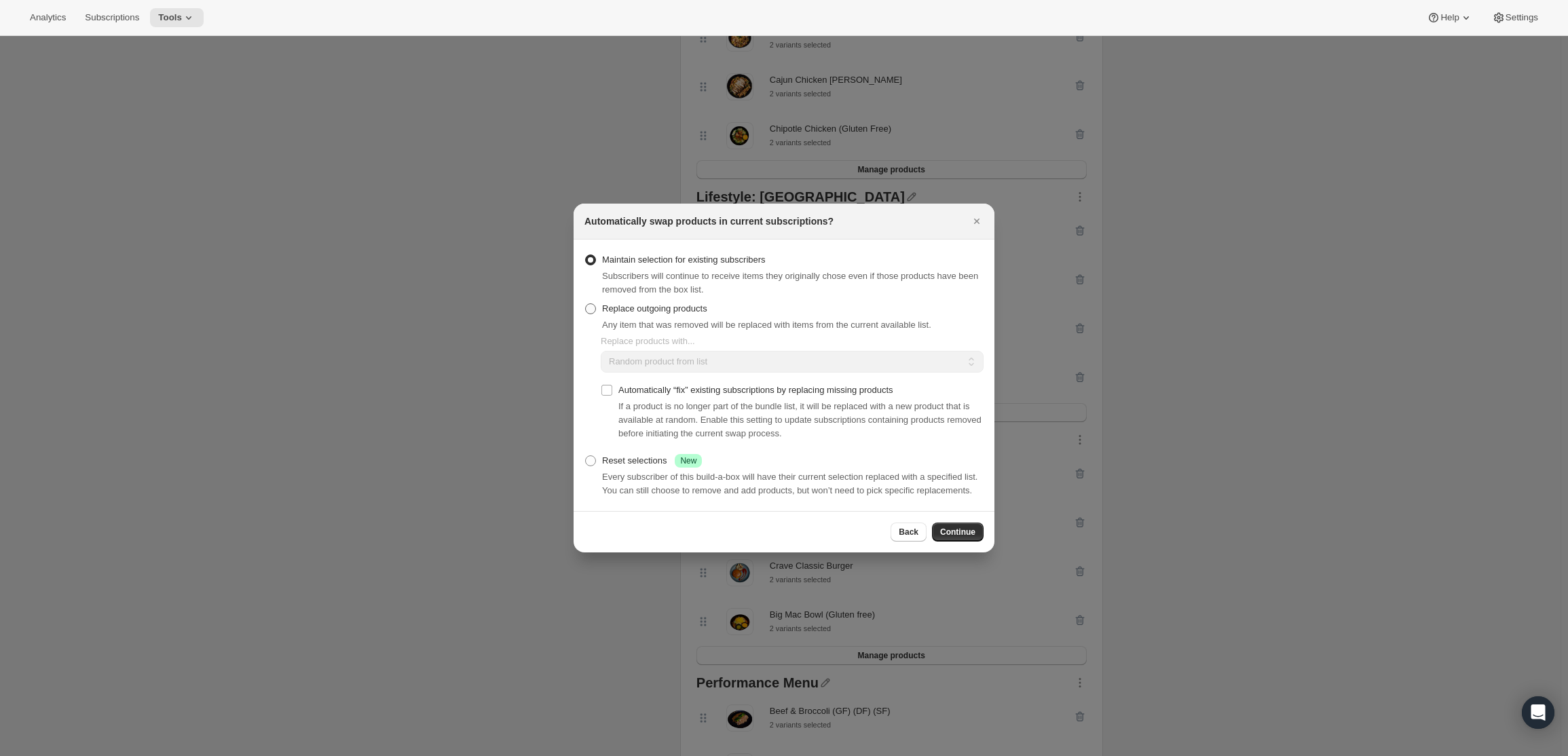
click at [654, 306] on span "Replace outgoing products" at bounding box center [655, 308] width 105 height 10
click at [586, 304] on input "Replace outgoing products" at bounding box center [585, 303] width 1 height 1
radio input "true"
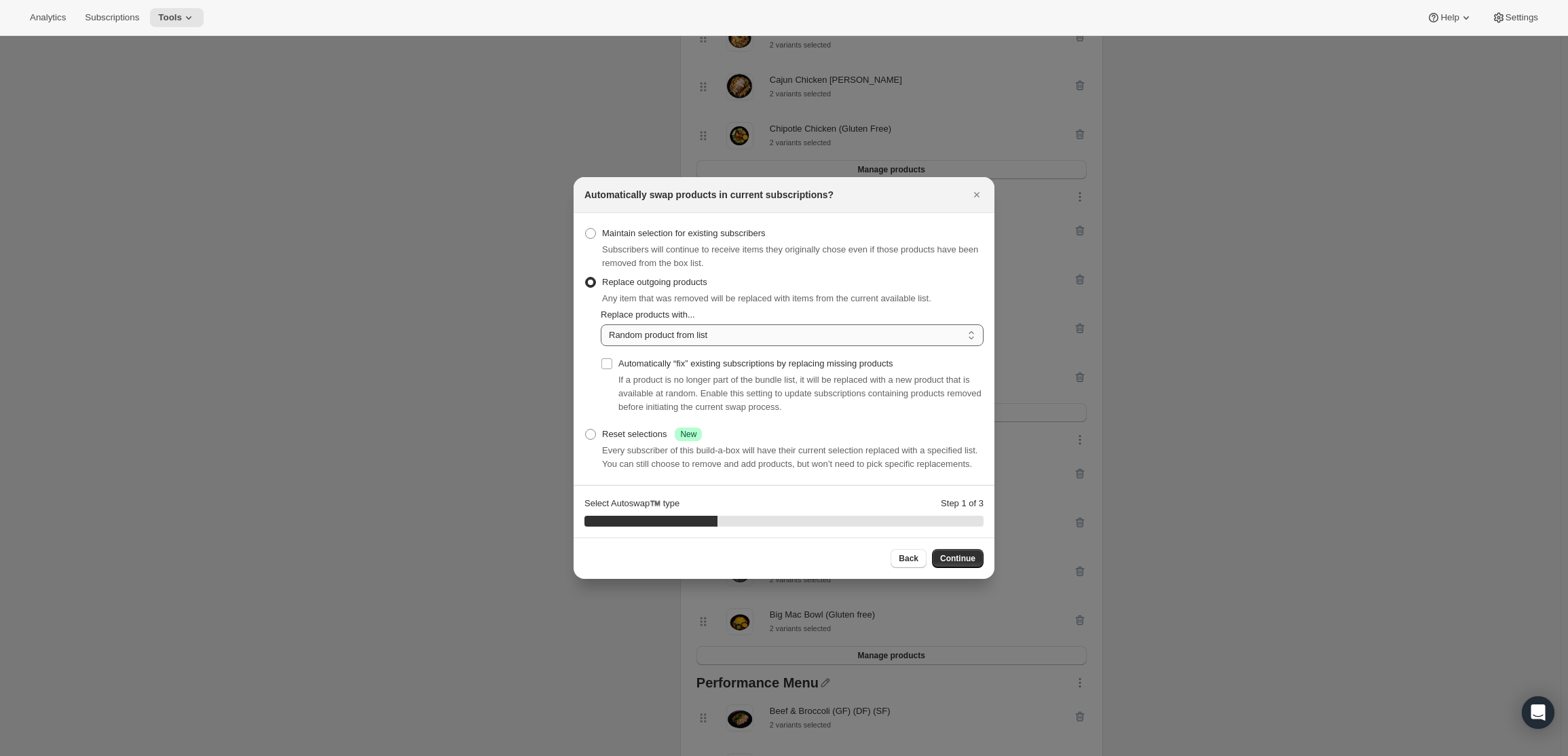
click at [684, 335] on select "Random product from list Matching product type Select specific replacements" at bounding box center [793, 335] width 383 height 22
select select "selection"
click at [601, 324] on select "Random product from list Matching product type Select specific replacements" at bounding box center [793, 335] width 383 height 22
click at [970, 560] on span "Continue" at bounding box center [958, 558] width 35 height 11
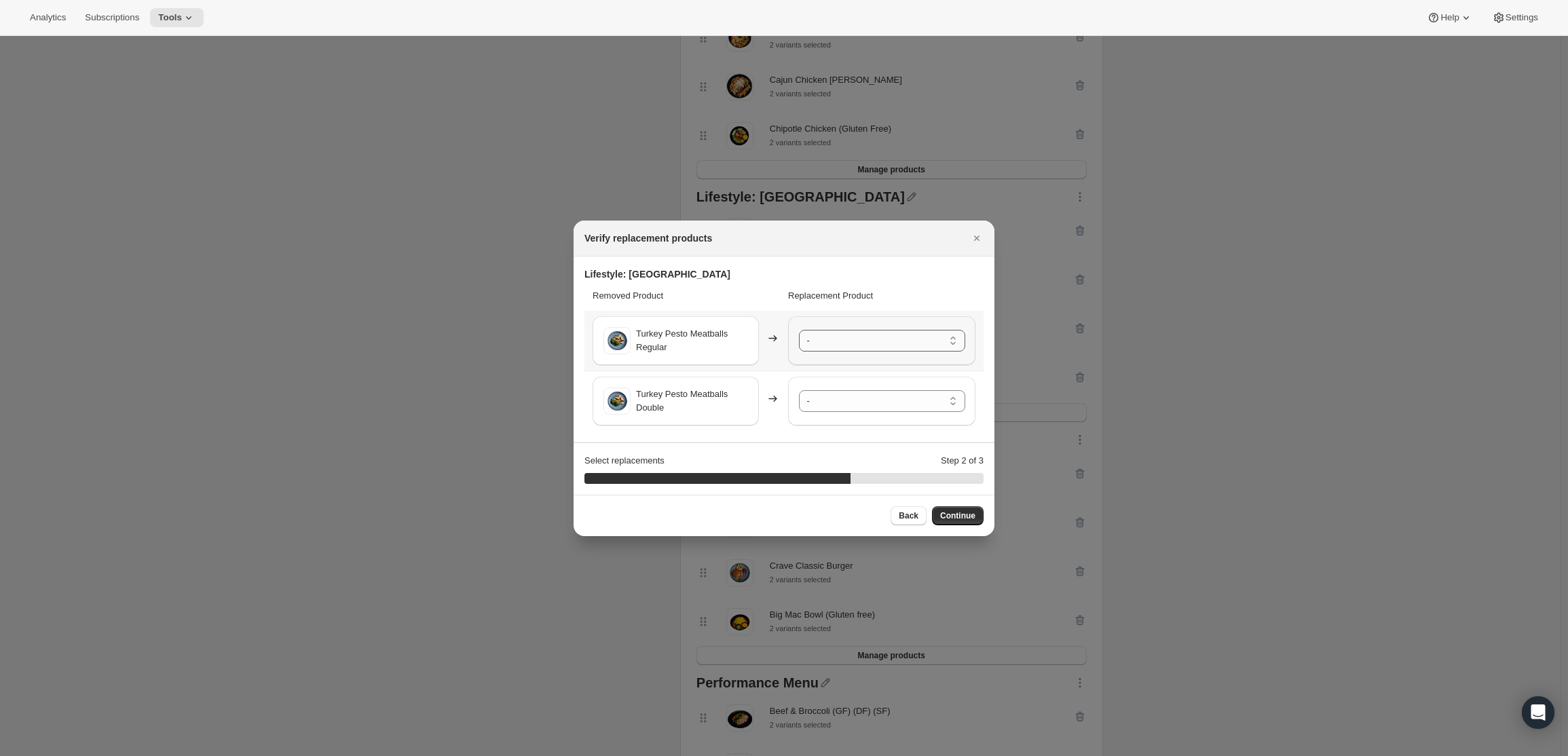
click at [835, 341] on select "- 3 Bean Turkey Stuffed Peppers (Gluten Free) - Regular 3 Bean Turkey Stuffed P…" at bounding box center [882, 341] width 166 height 22
click at [832, 403] on select "- 3 Bean Turkey Stuffed Peppers (Gluten Free) - Regular 3 Bean Turkey Stuffed P…" at bounding box center [882, 401] width 166 height 22
click at [977, 523] on button "Continue" at bounding box center [958, 516] width 52 height 19
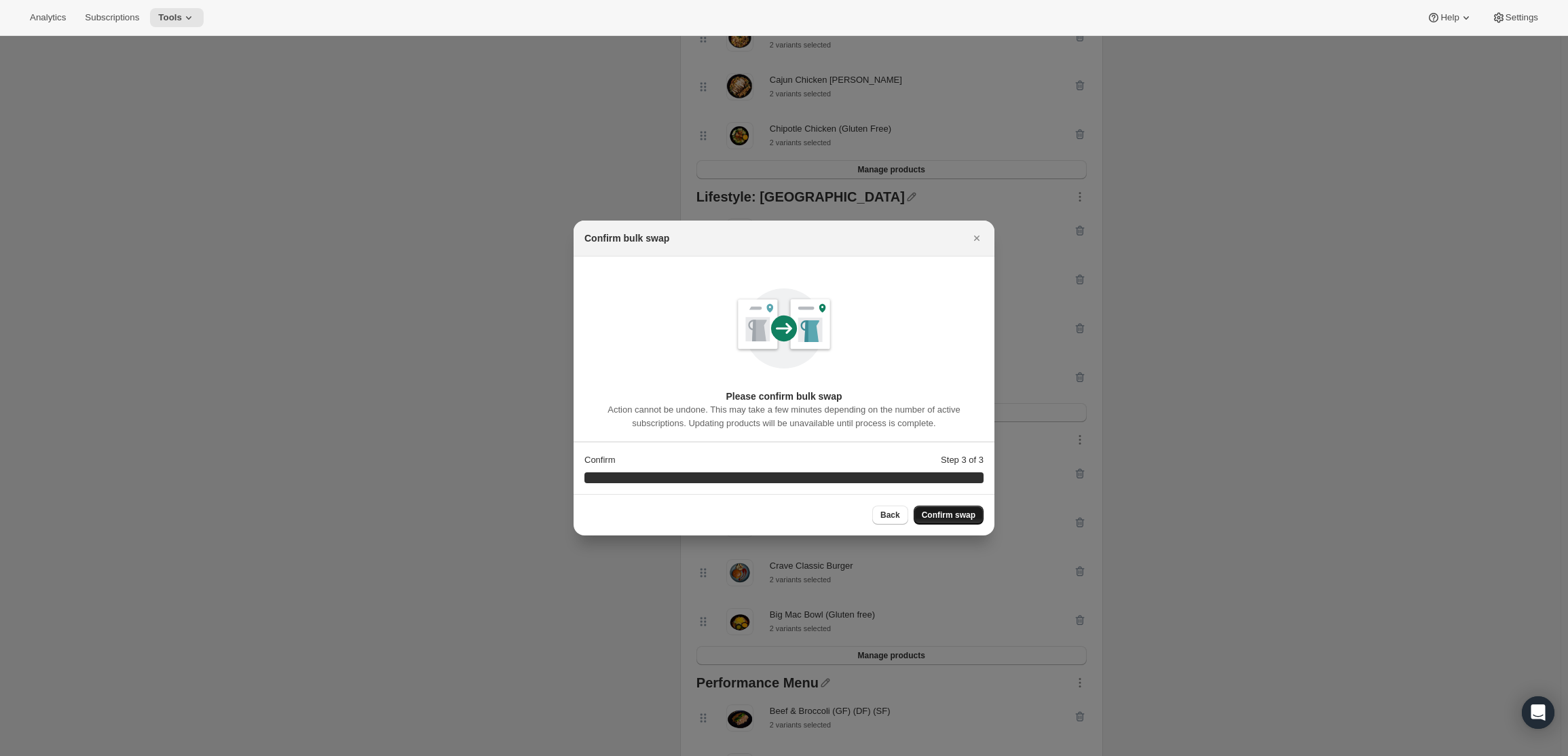
click at [970, 509] on button "Confirm swap" at bounding box center [949, 515] width 70 height 19
